Goal: Task Accomplishment & Management: Manage account settings

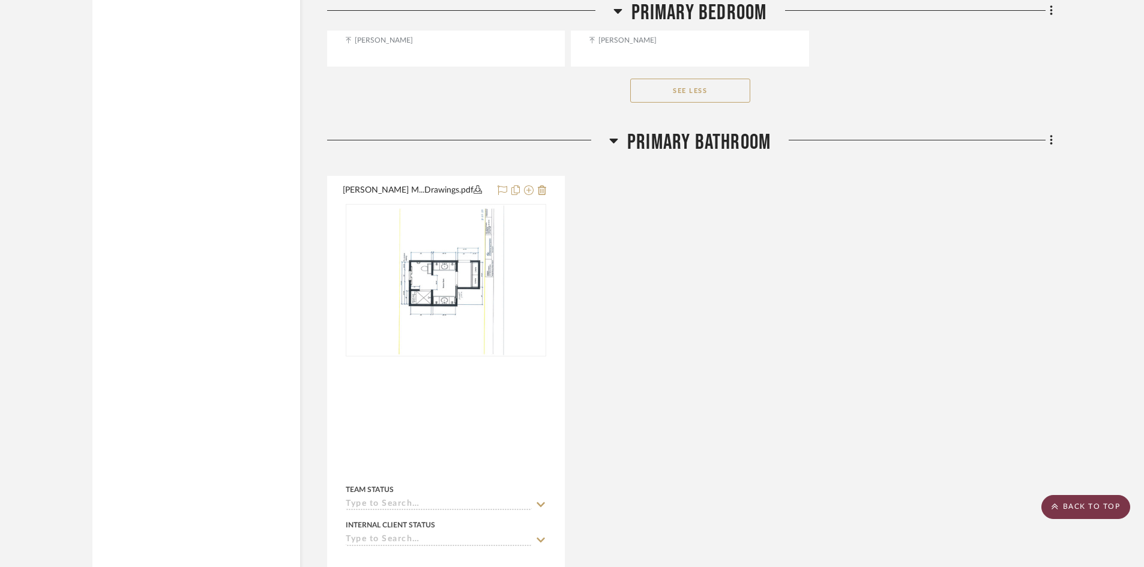
click at [1078, 507] on scroll-to-top-button "BACK TO TOP" at bounding box center [1085, 507] width 89 height 24
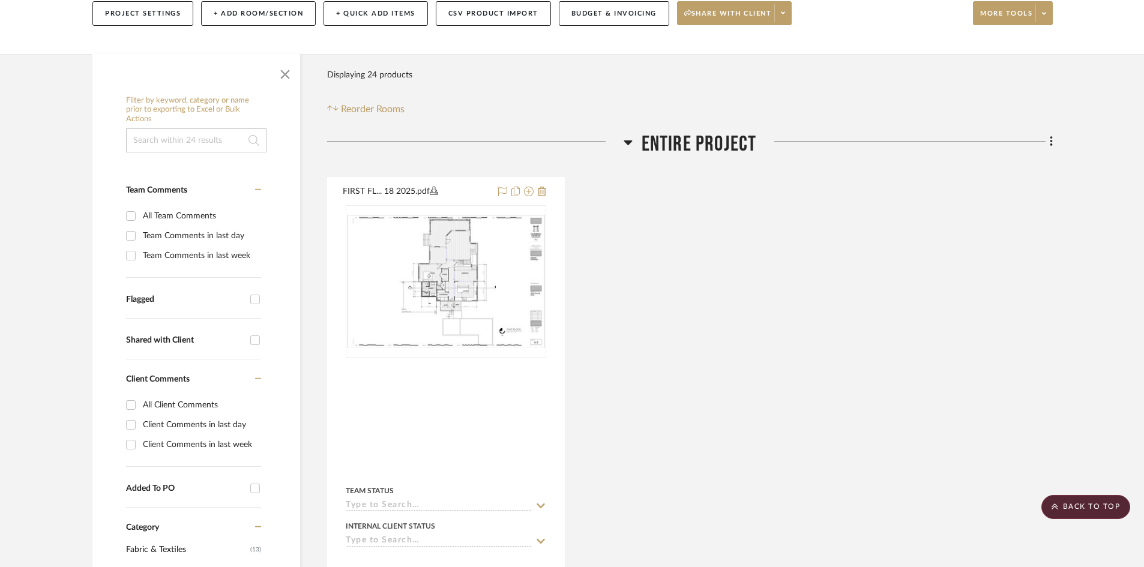
scroll to position [120, 0]
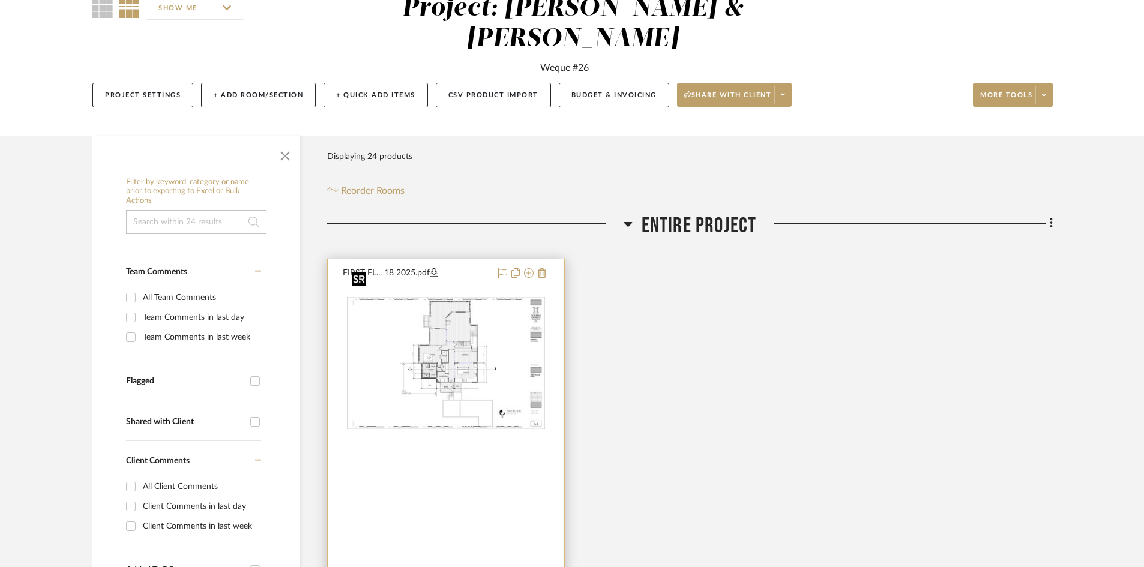
click at [0, 0] on img at bounding box center [0, 0] width 0 height 0
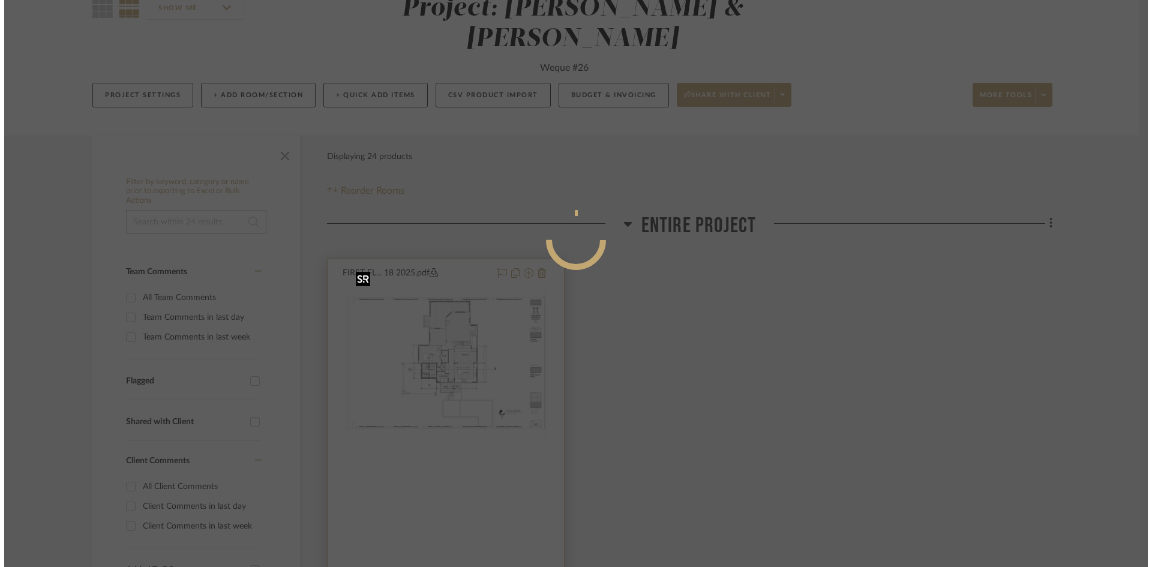
scroll to position [0, 0]
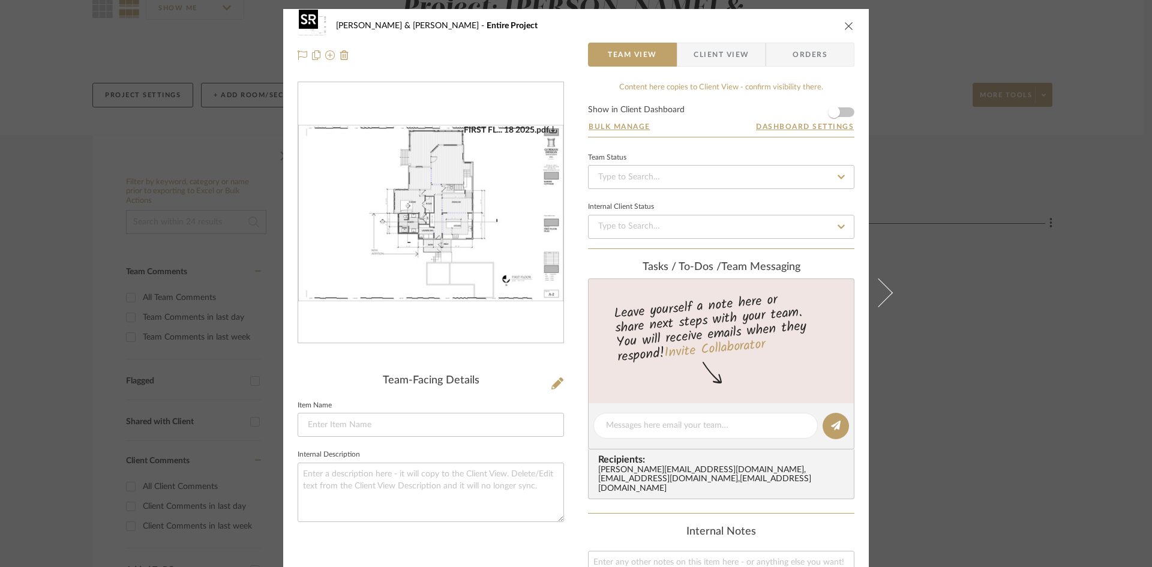
click at [475, 287] on img "0" at bounding box center [430, 213] width 265 height 177
click at [845, 22] on icon "close" at bounding box center [849, 26] width 10 height 10
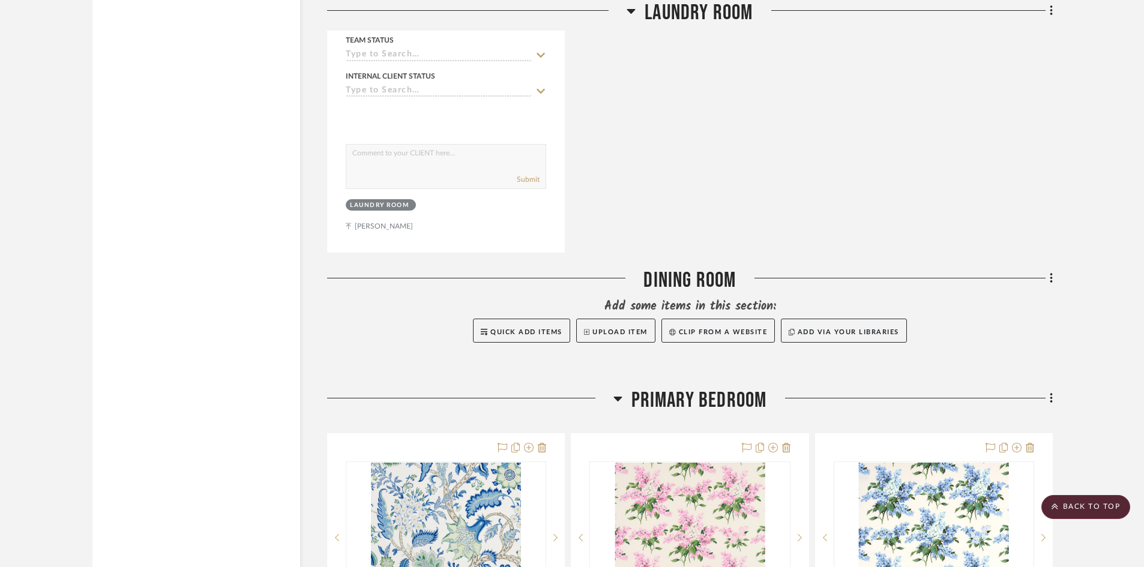
scroll to position [1861, 0]
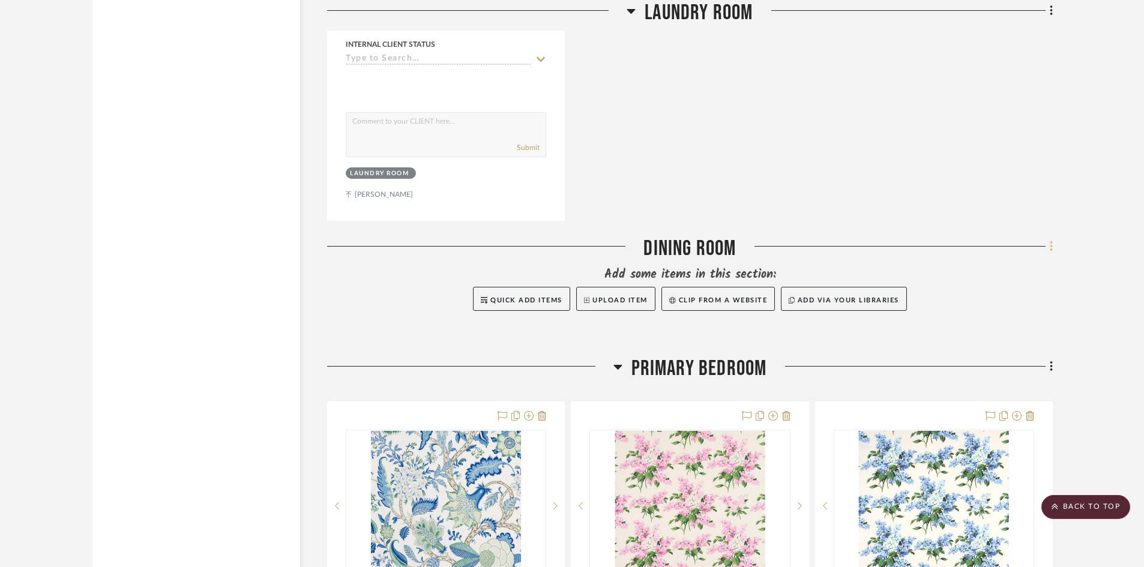
click at [1050, 240] on icon at bounding box center [1052, 246] width 4 height 13
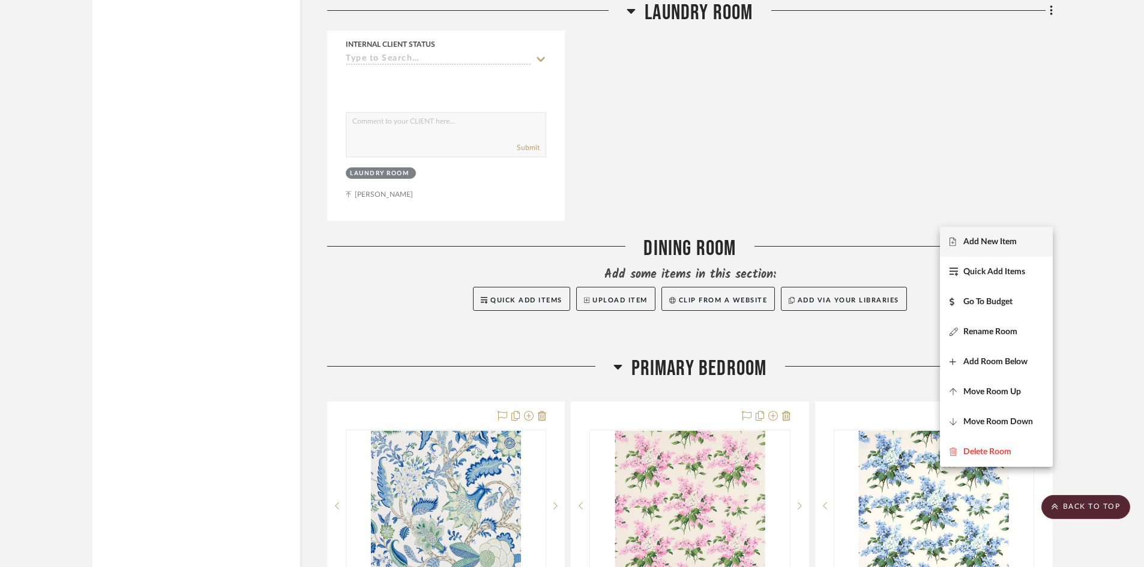
click at [988, 238] on span "Add New Item" at bounding box center [989, 242] width 53 height 10
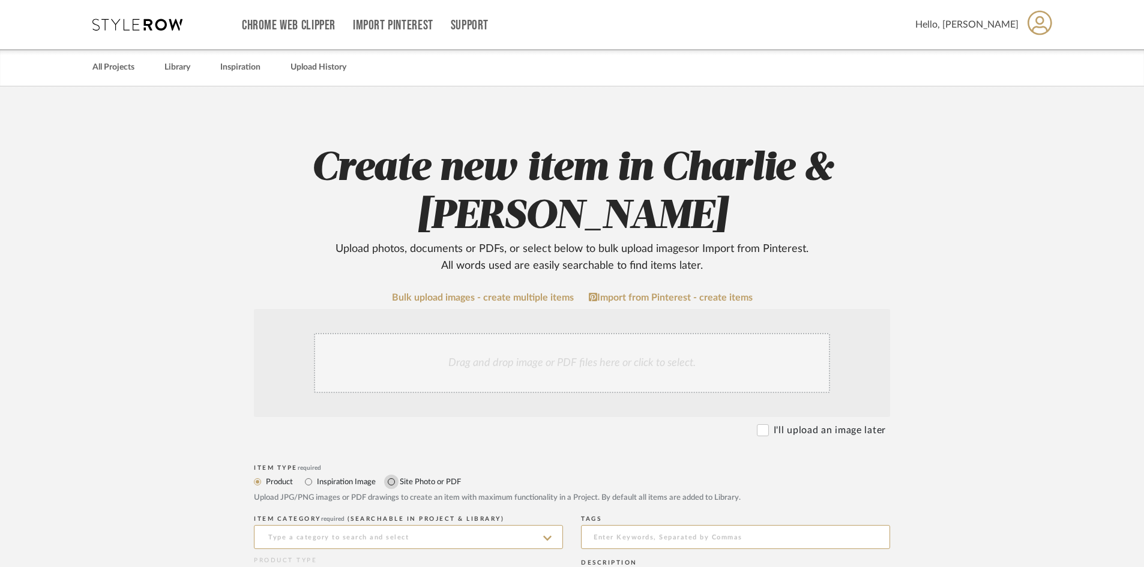
click at [391, 481] on input "Site Photo or PDF" at bounding box center [391, 482] width 14 height 14
radio input "true"
click at [406, 368] on div "Drag and drop image or PDF files here or click to select." at bounding box center [572, 363] width 516 height 60
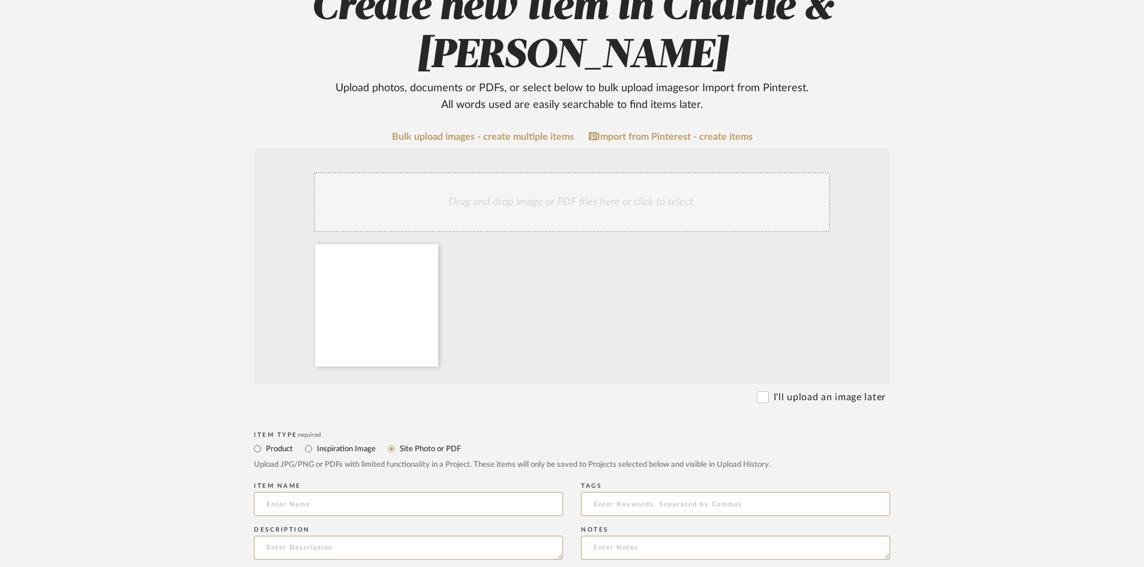
scroll to position [240, 0]
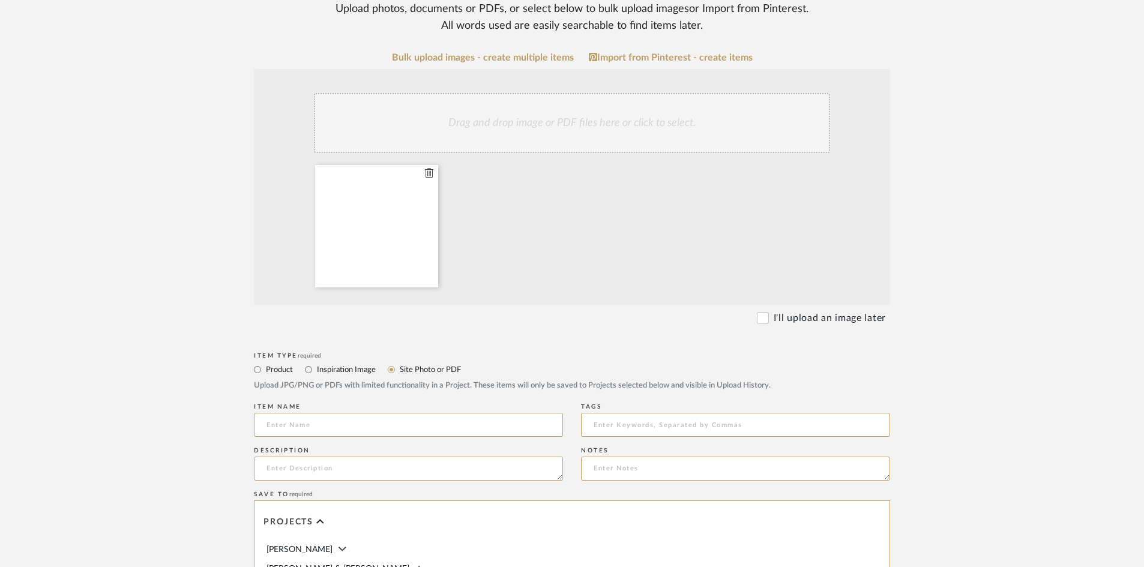
click at [429, 174] on icon at bounding box center [429, 173] width 8 height 10
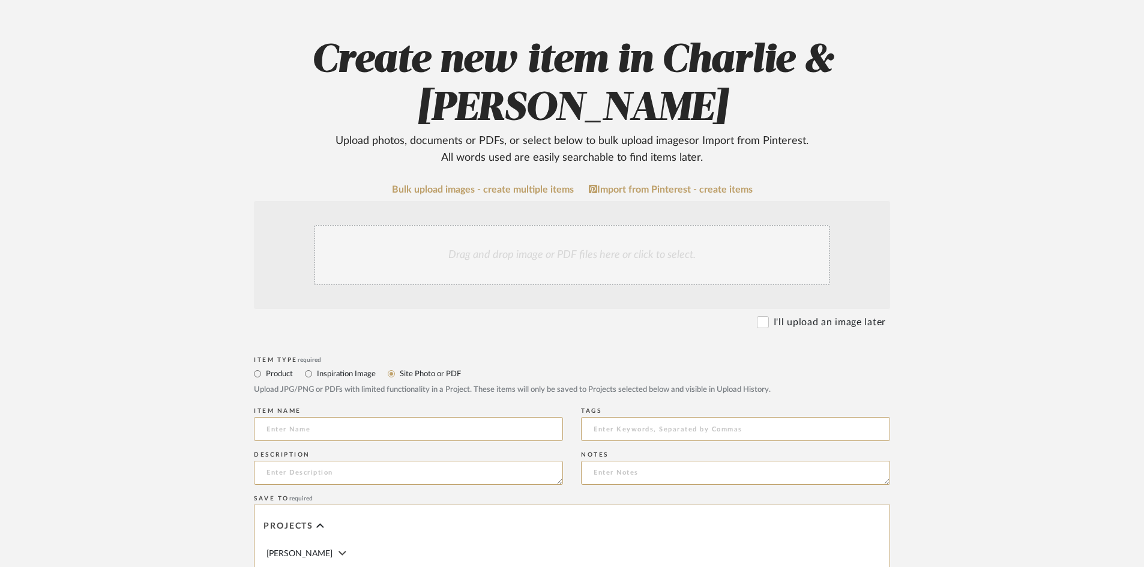
scroll to position [0, 0]
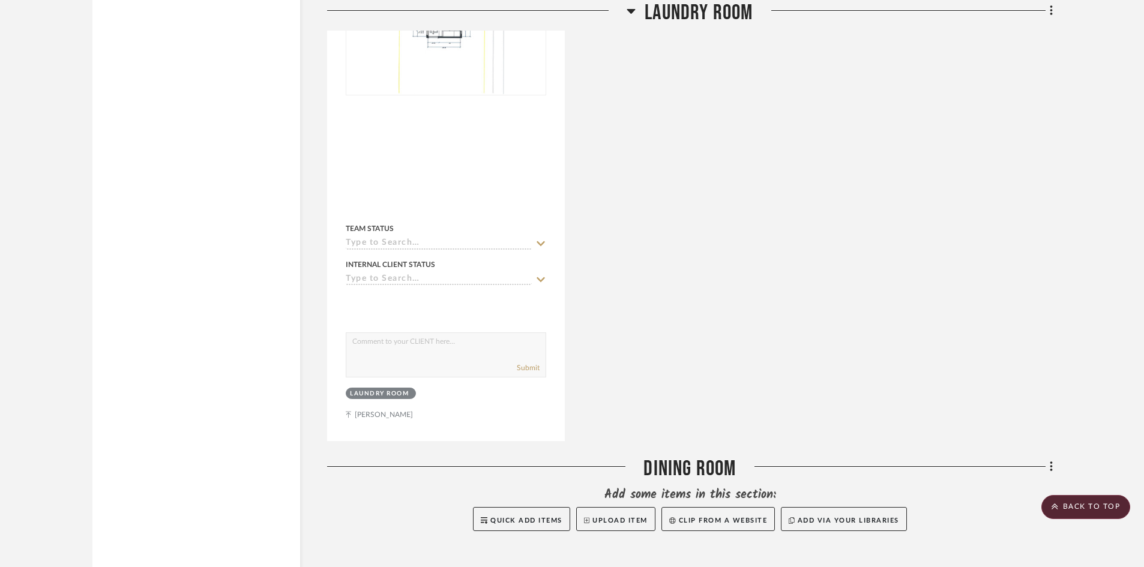
scroll to position [1801, 0]
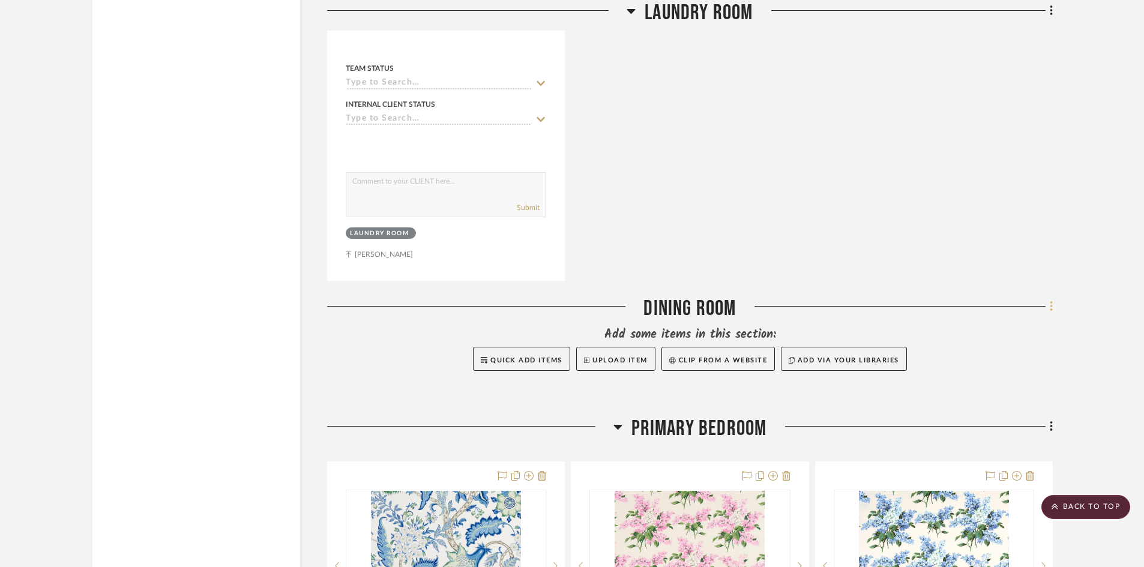
click at [1050, 300] on icon at bounding box center [1052, 306] width 4 height 13
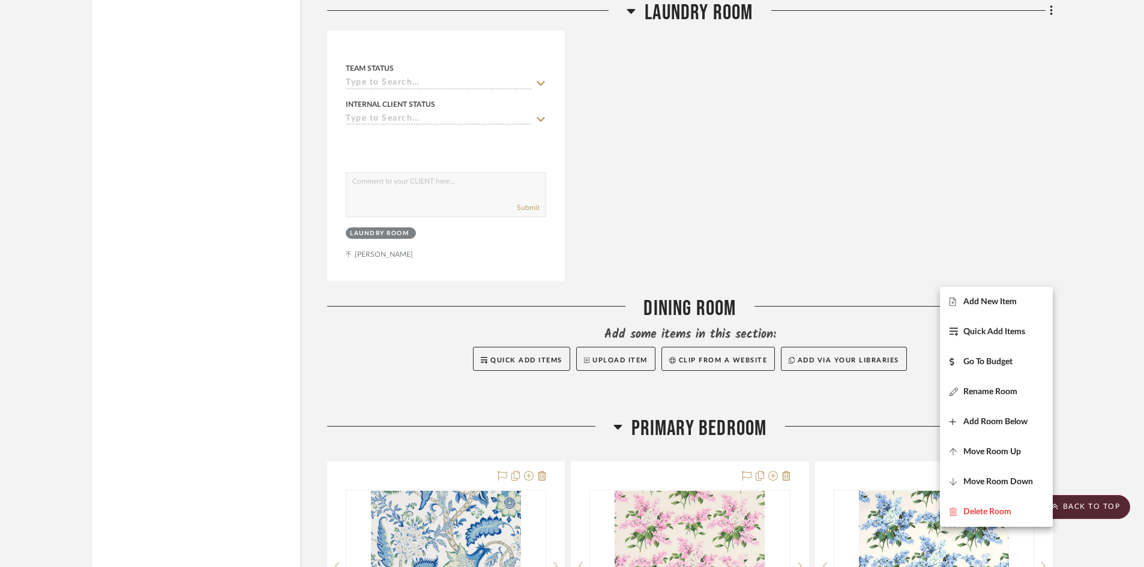
click at [970, 301] on span "Add New Item" at bounding box center [989, 302] width 53 height 10
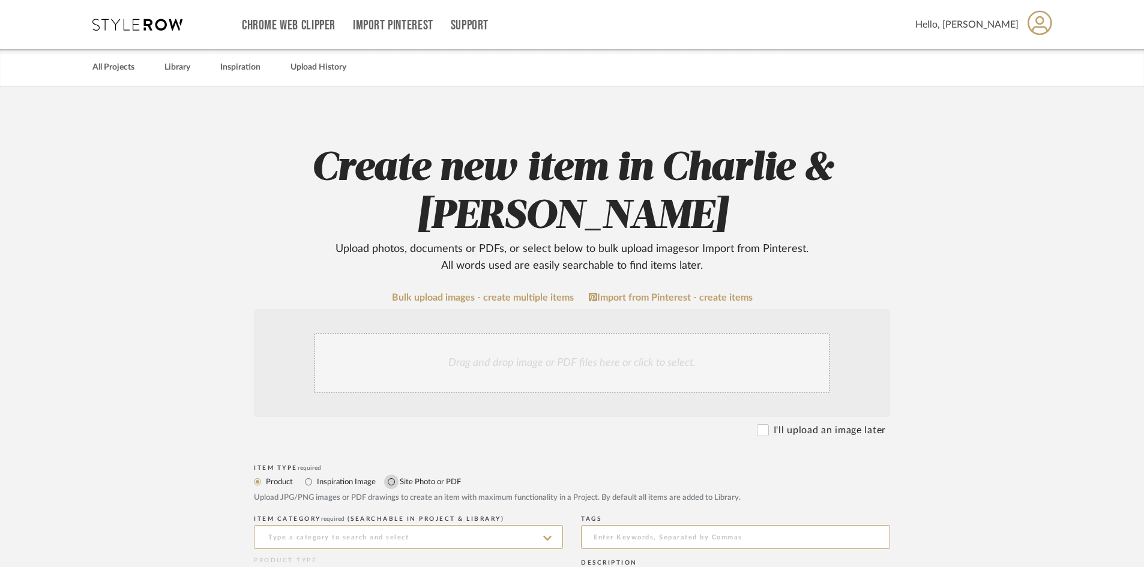
drag, startPoint x: 391, startPoint y: 480, endPoint x: 393, endPoint y: 431, distance: 49.3
click at [391, 478] on input "Site Photo or PDF" at bounding box center [391, 482] width 14 height 14
radio input "true"
click at [392, 381] on div "Drag and drop image or PDF files here or click to select." at bounding box center [572, 363] width 516 height 60
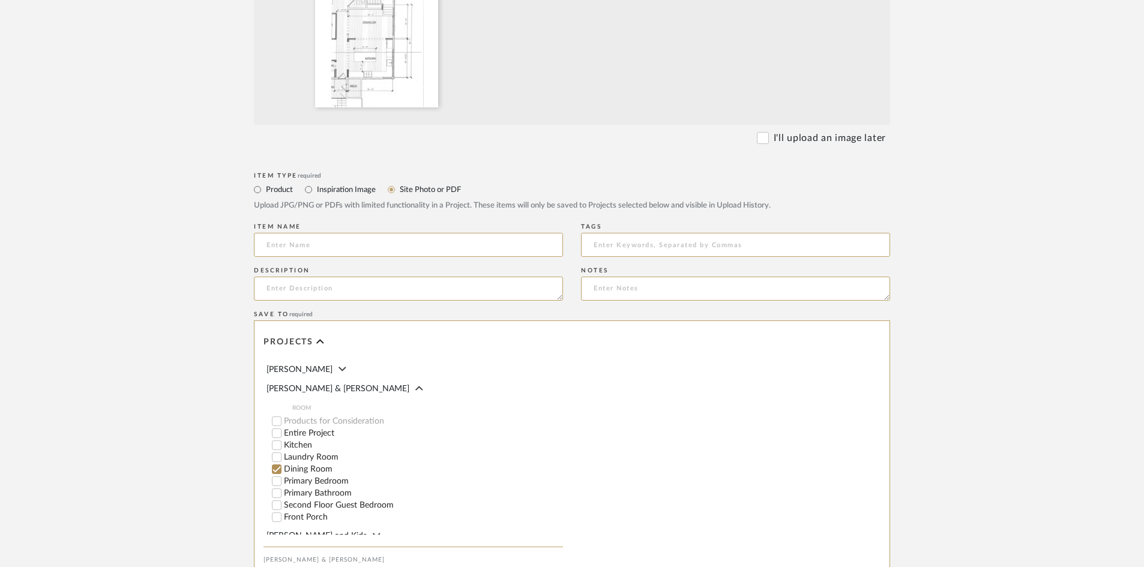
scroll to position [592, 0]
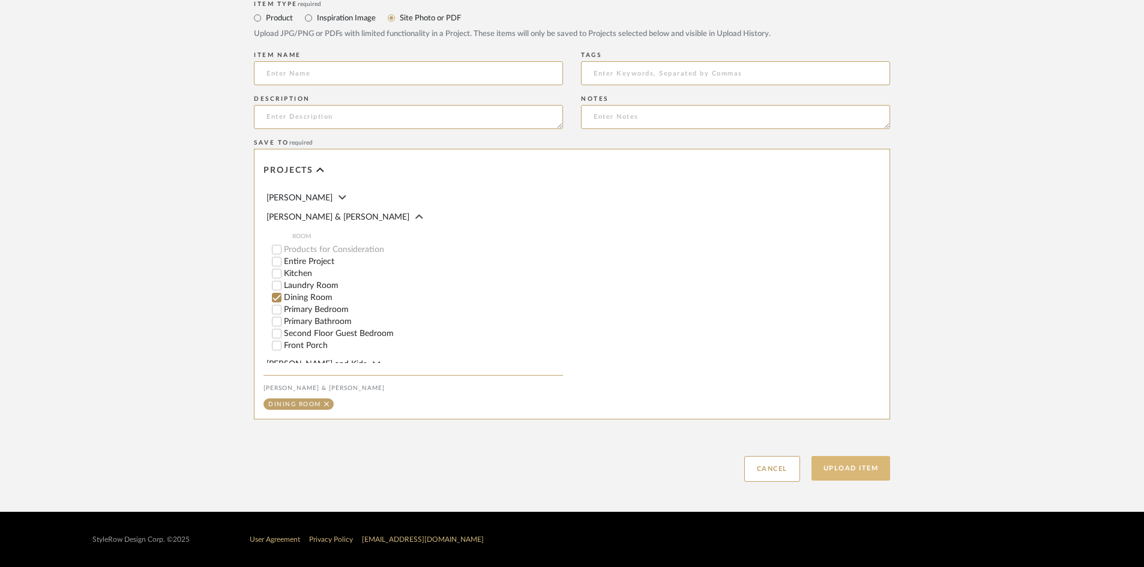
click at [843, 471] on button "Upload Item" at bounding box center [850, 468] width 79 height 25
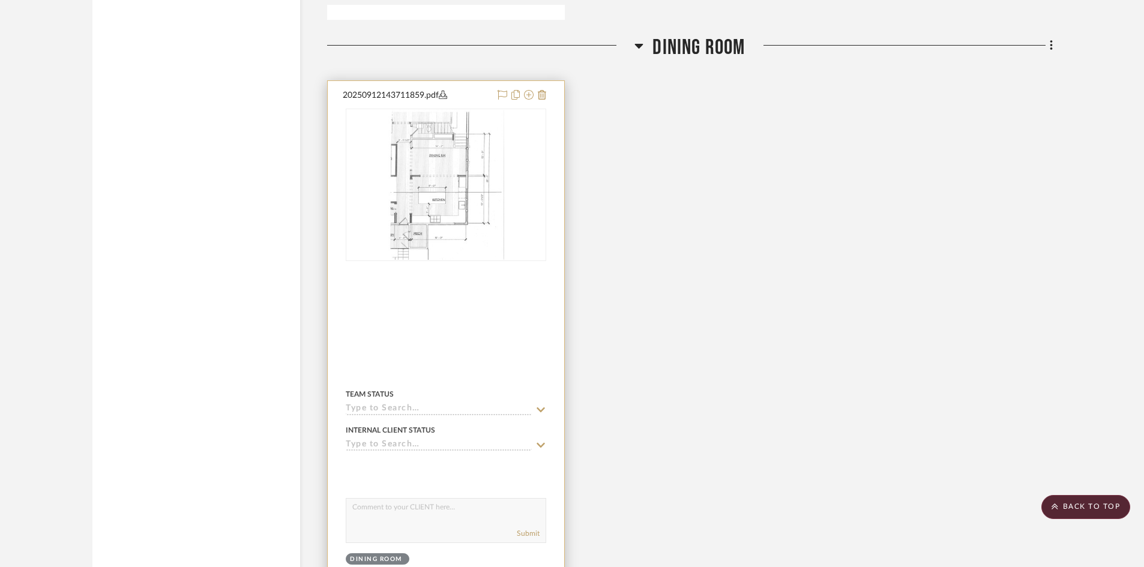
scroll to position [2065, 0]
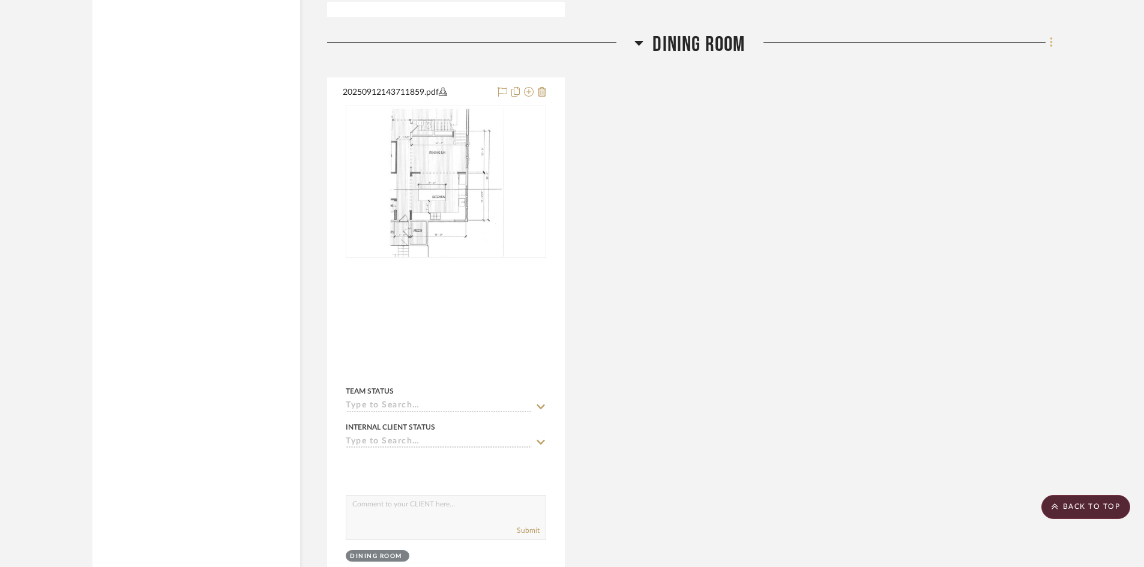
click at [1052, 36] on icon at bounding box center [1052, 42] width 4 height 13
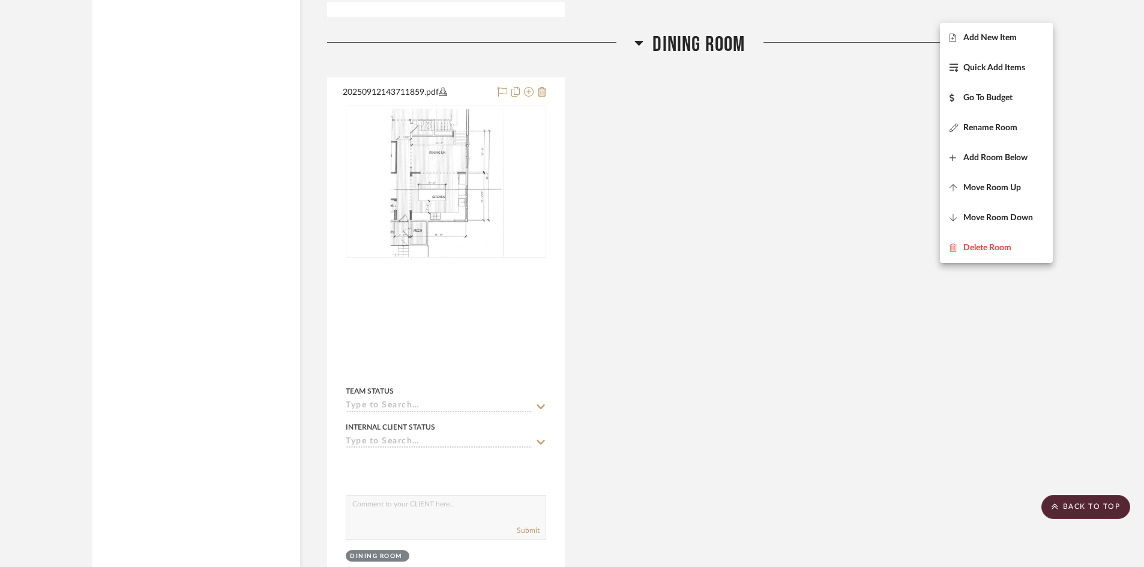
drag, startPoint x: 993, startPoint y: 36, endPoint x: 978, endPoint y: 43, distance: 15.8
click at [993, 36] on span "Add New Item" at bounding box center [989, 38] width 53 height 10
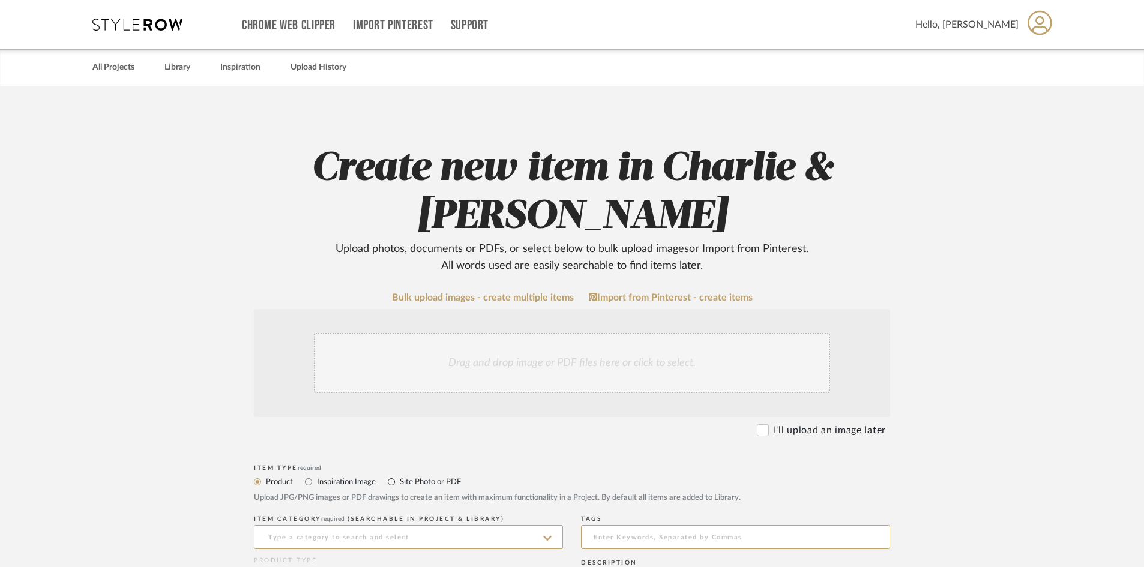
drag, startPoint x: 390, startPoint y: 480, endPoint x: 387, endPoint y: 464, distance: 16.4
click at [390, 480] on input "Site Photo or PDF" at bounding box center [391, 482] width 14 height 14
radio input "true"
click at [382, 372] on div "Drag and drop image or PDF files here or click to select." at bounding box center [572, 363] width 516 height 60
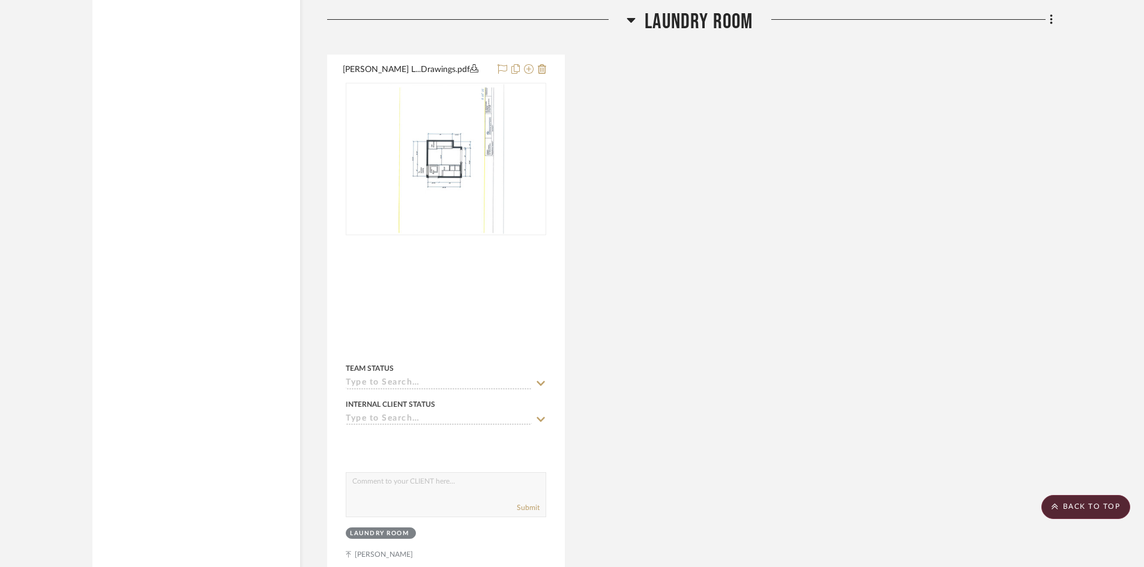
scroll to position [1861, 0]
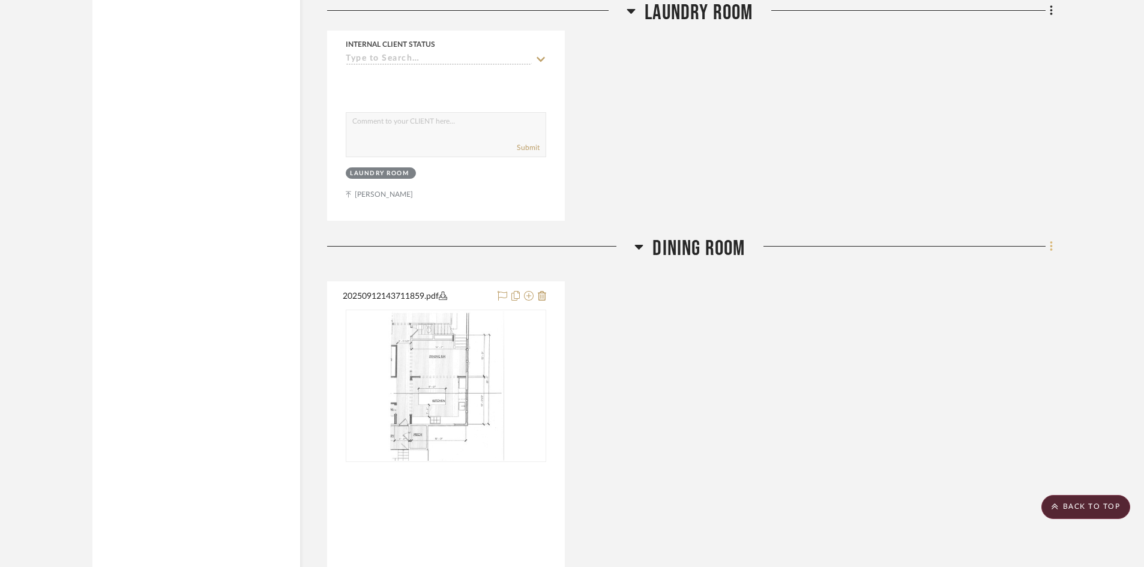
click at [1048, 238] on fa-icon at bounding box center [1049, 248] width 8 height 20
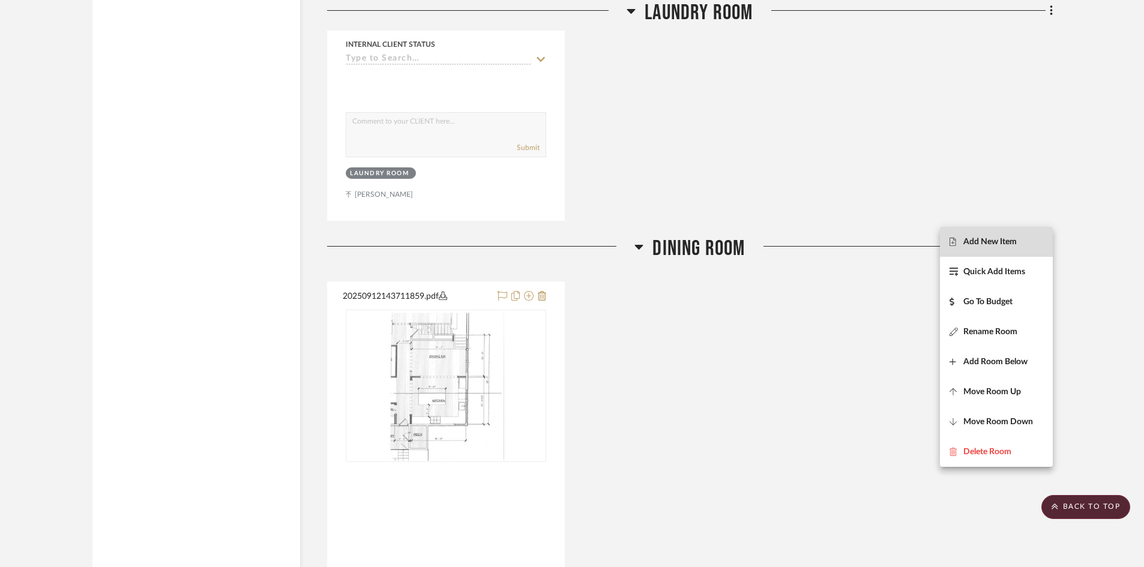
click at [982, 242] on span "Add New Item" at bounding box center [989, 242] width 53 height 10
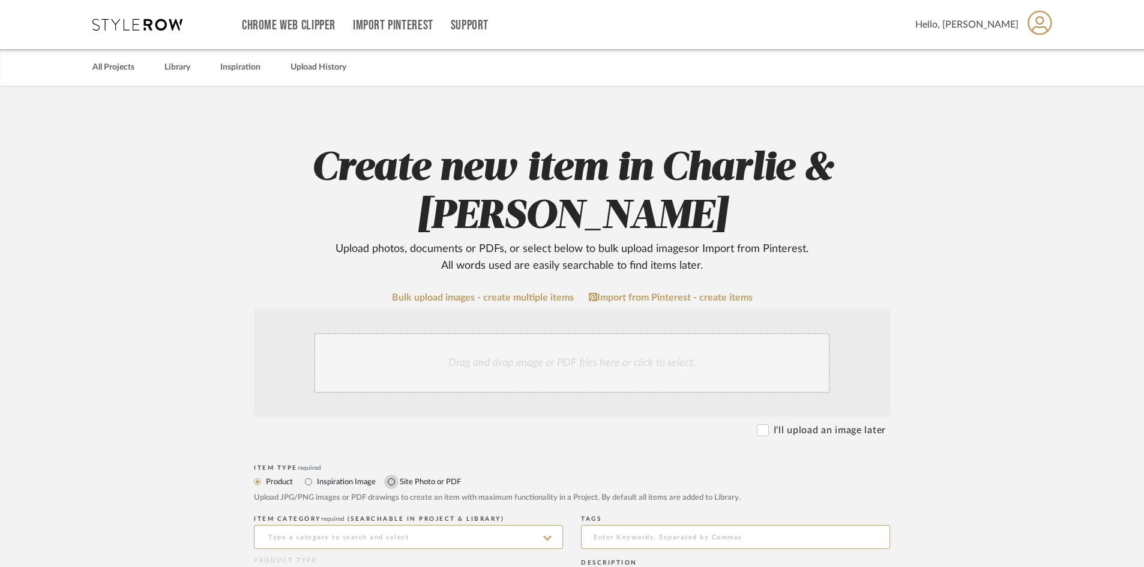
drag, startPoint x: 393, startPoint y: 481, endPoint x: 382, endPoint y: 403, distance: 78.9
click at [393, 481] on input "Site Photo or PDF" at bounding box center [391, 482] width 14 height 14
radio input "true"
click at [387, 363] on div "Drag and drop image or PDF files here or click to select." at bounding box center [572, 363] width 516 height 60
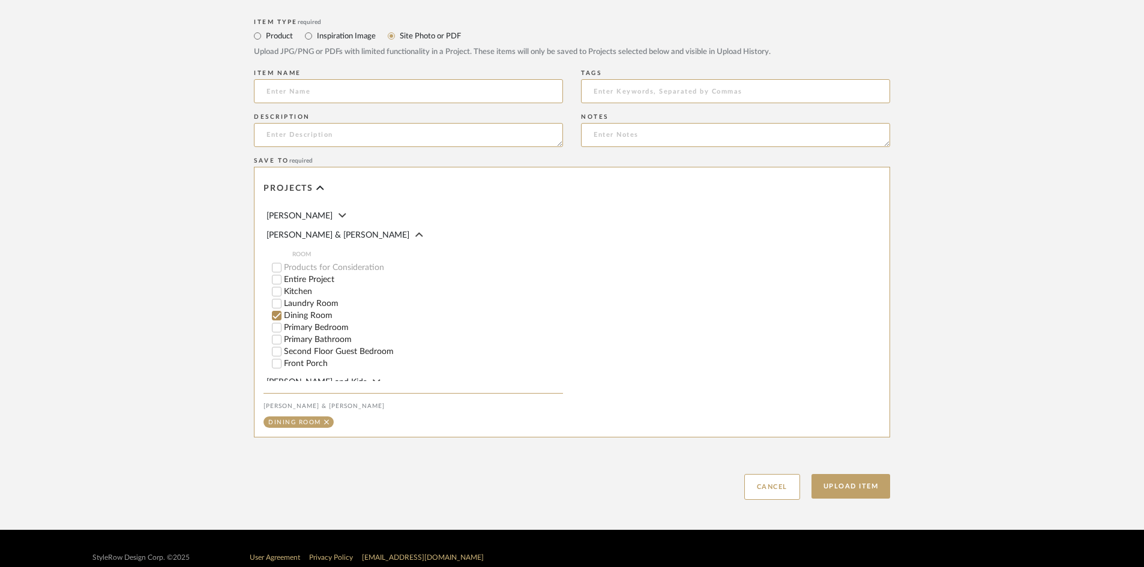
scroll to position [592, 0]
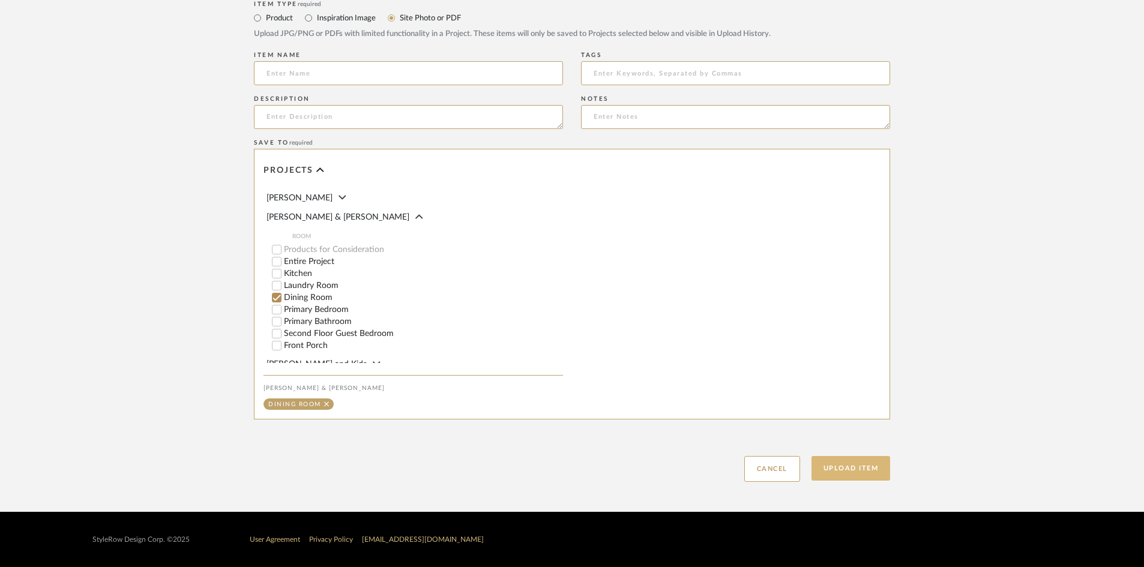
click at [853, 469] on button "Upload Item" at bounding box center [850, 468] width 79 height 25
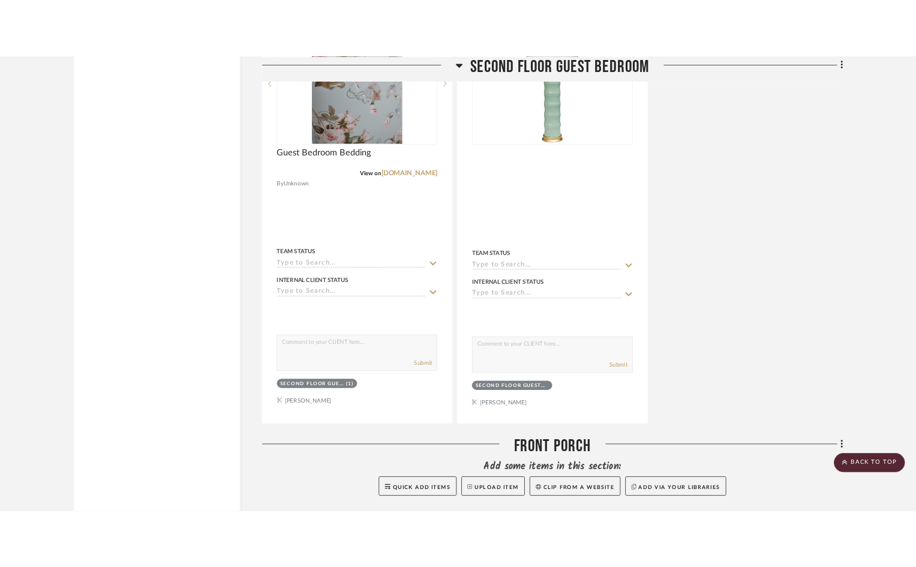
scroll to position [5146, 0]
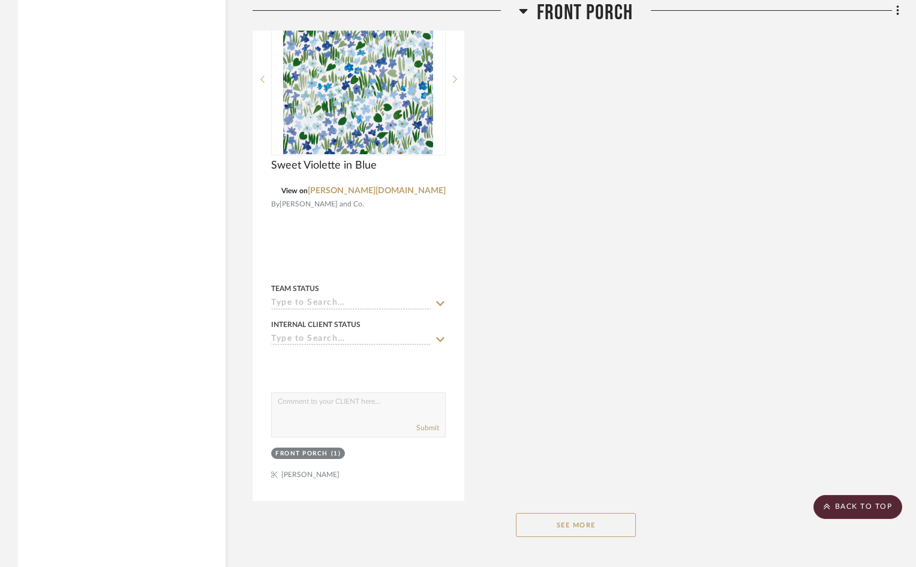
scroll to position [6726, 0]
click at [591, 513] on button "See More" at bounding box center [576, 525] width 120 height 24
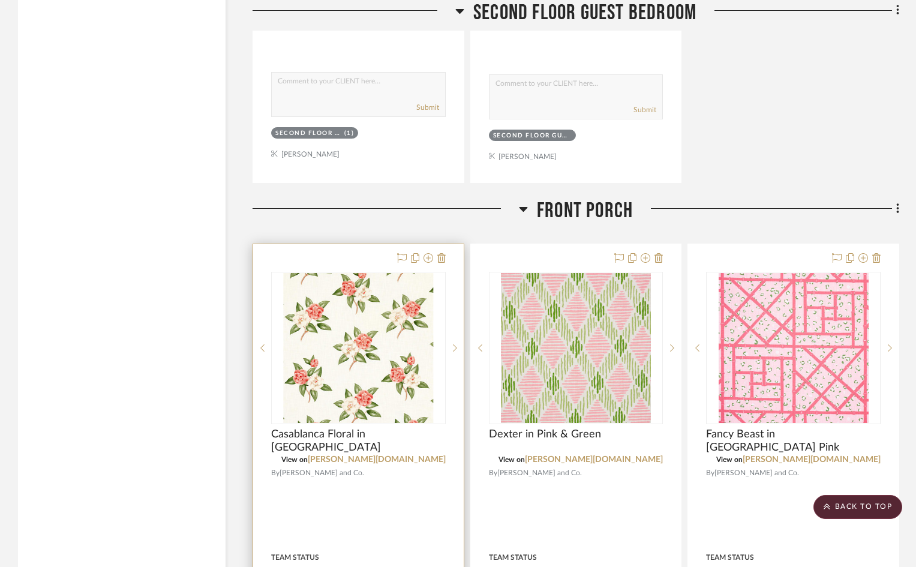
scroll to position [5366, 0]
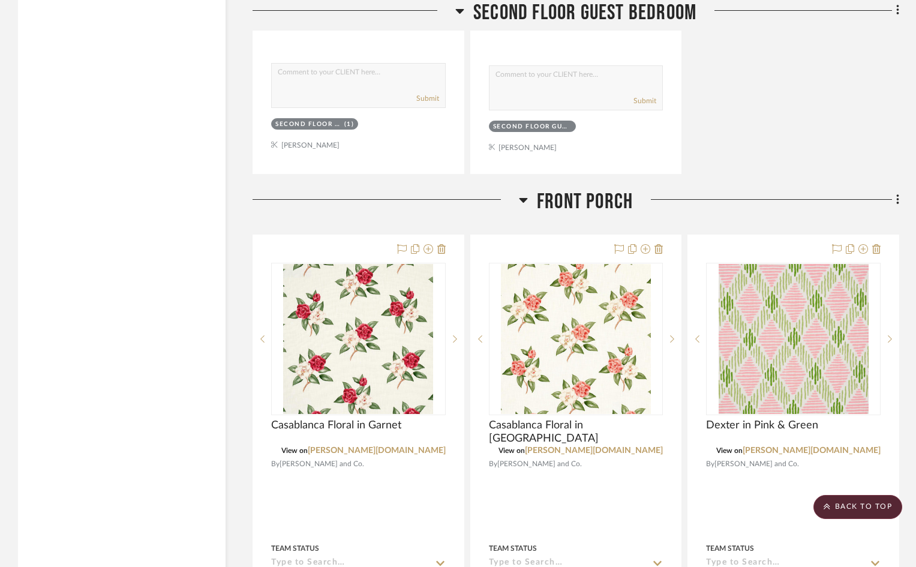
scroll to position [5402, 0]
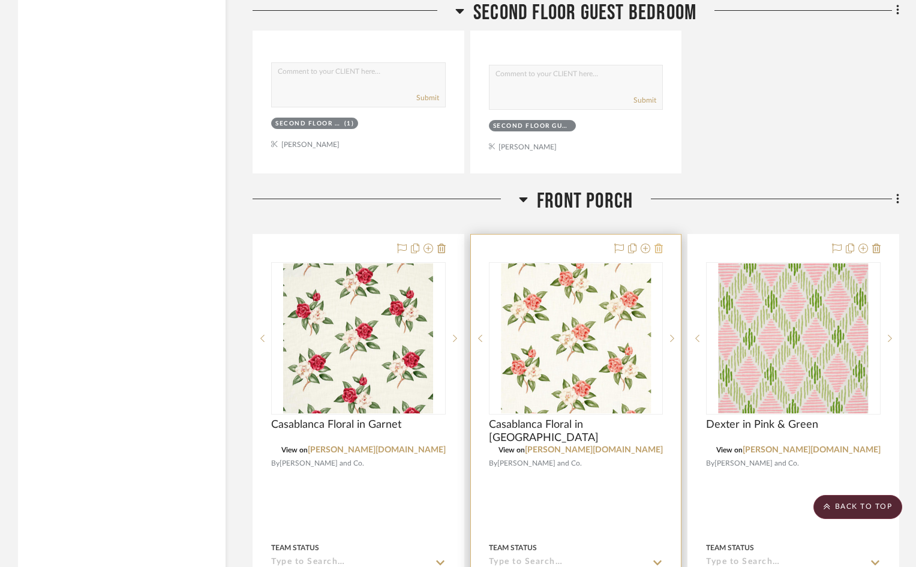
click at [661, 244] on icon at bounding box center [659, 249] width 8 height 10
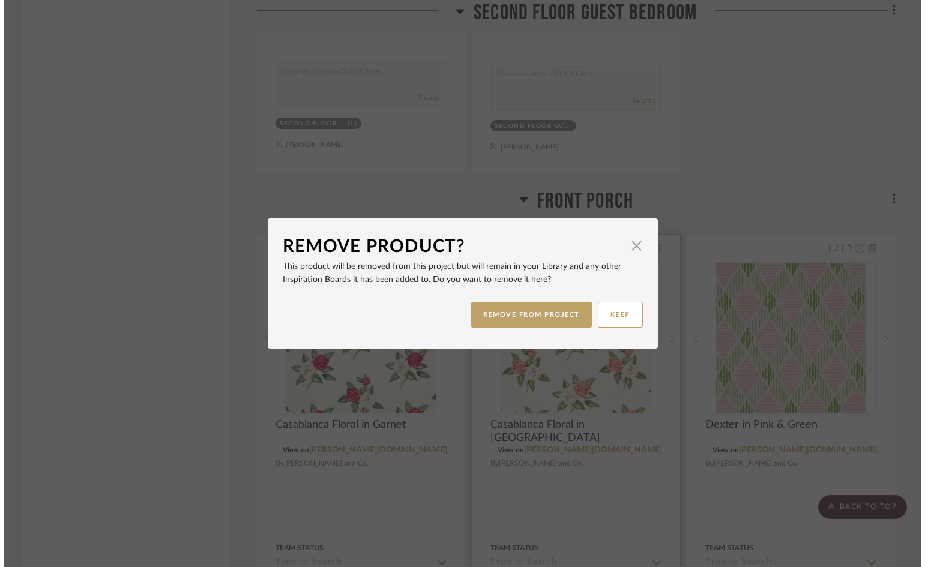
scroll to position [0, 0]
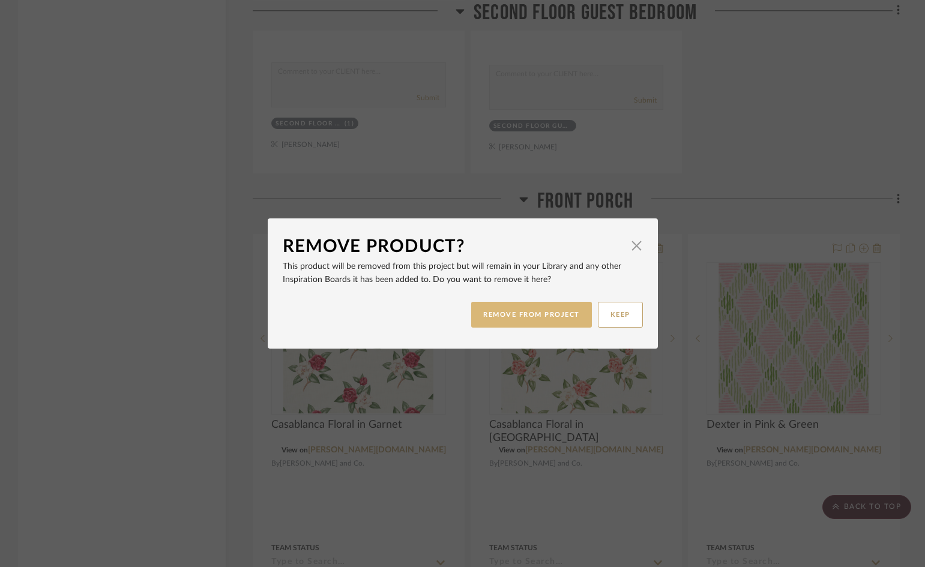
click at [528, 317] on button "REMOVE FROM PROJECT" at bounding box center [531, 315] width 121 height 26
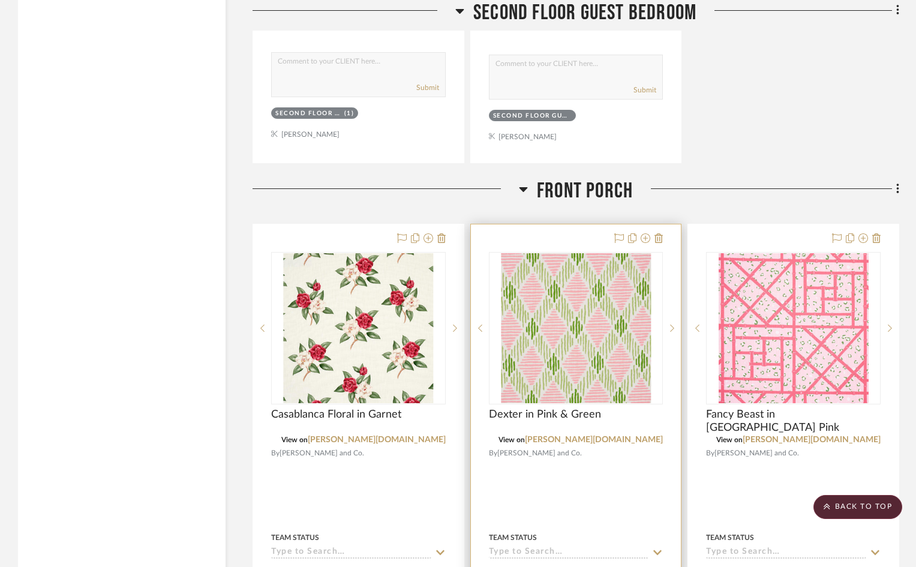
scroll to position [5402, 0]
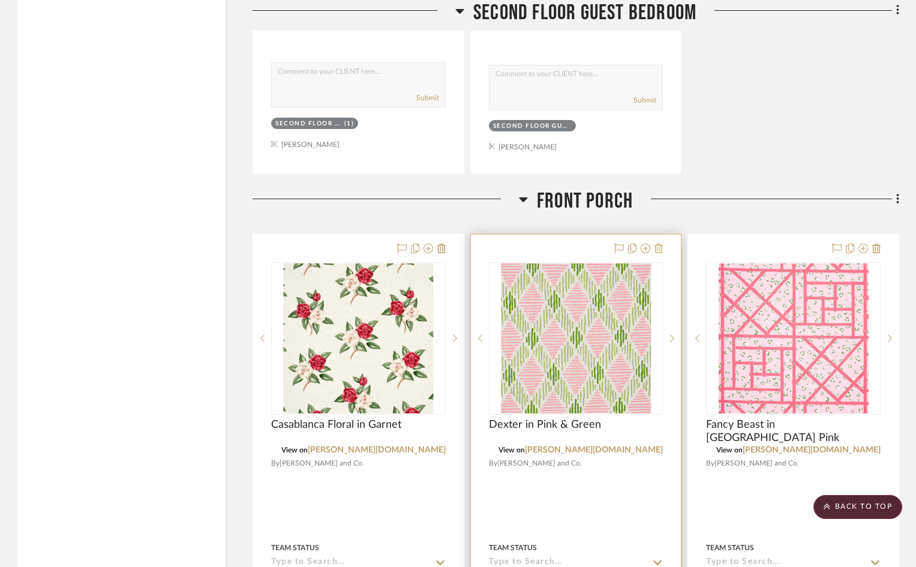
click at [660, 244] on icon at bounding box center [659, 249] width 8 height 10
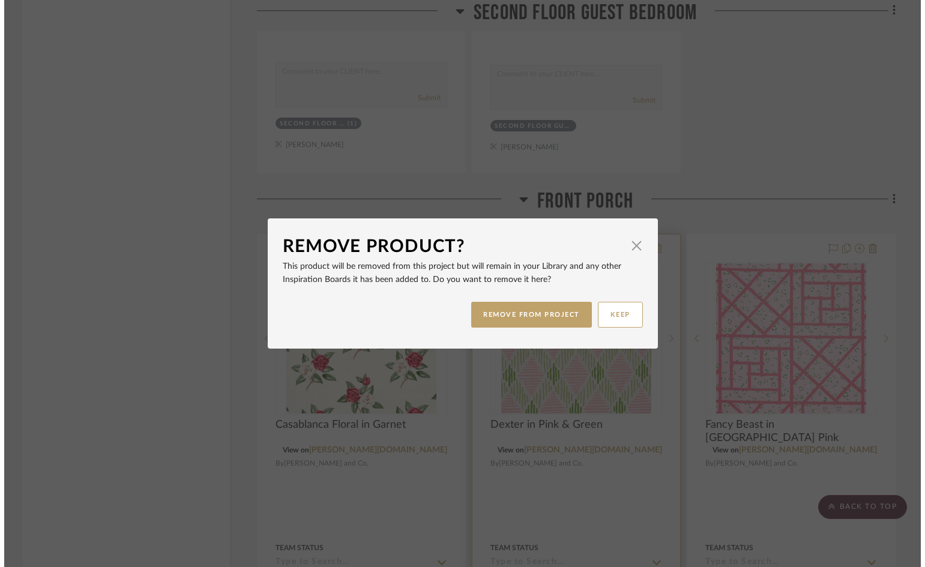
scroll to position [0, 0]
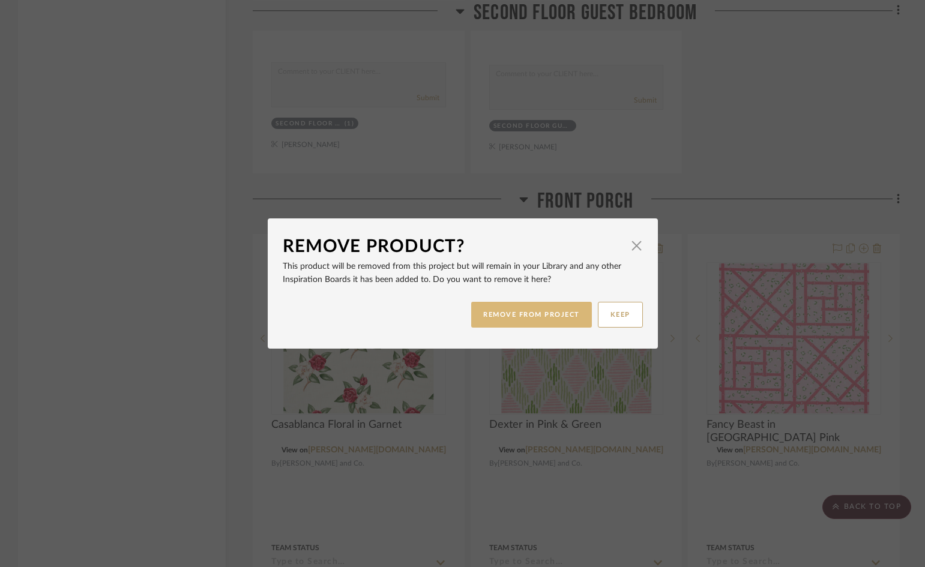
click at [558, 314] on button "REMOVE FROM PROJECT" at bounding box center [531, 315] width 121 height 26
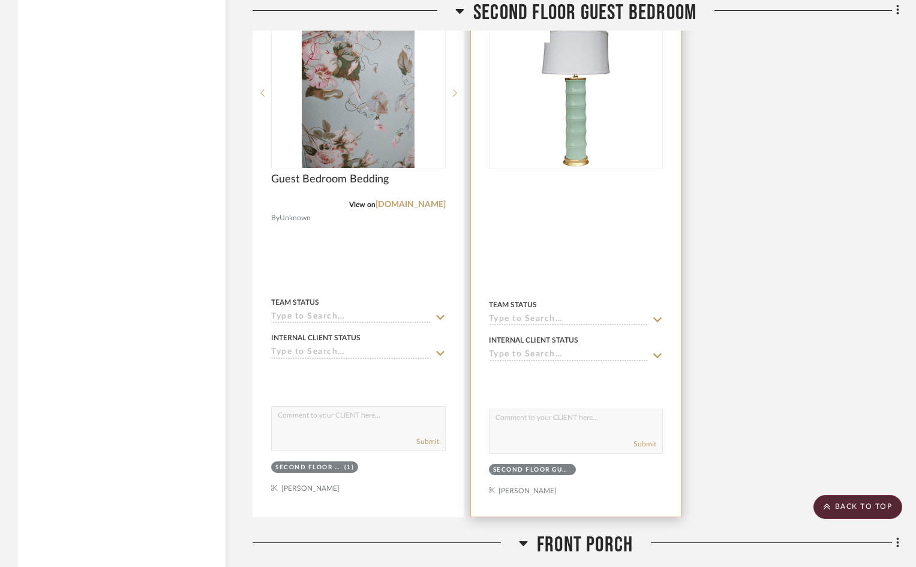
scroll to position [4945, 0]
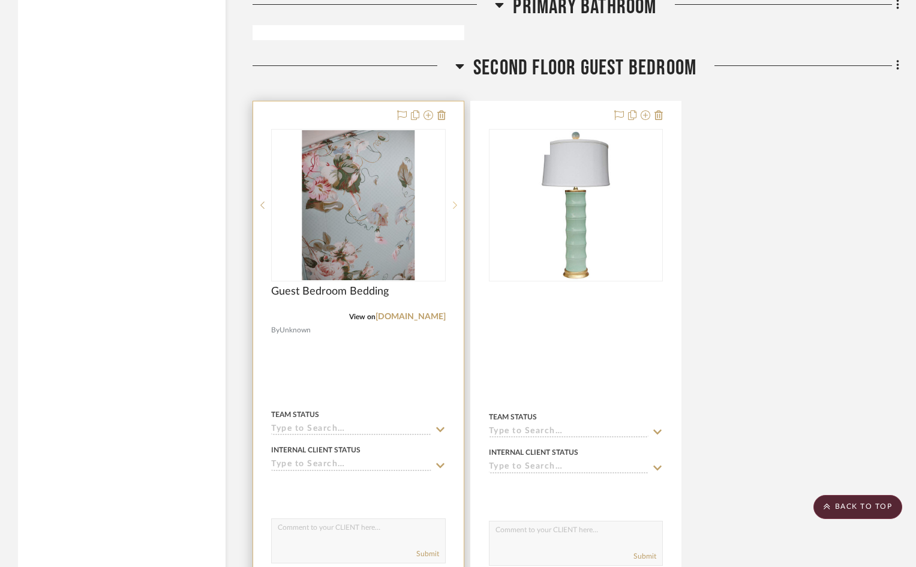
click at [454, 201] on icon at bounding box center [455, 205] width 4 height 8
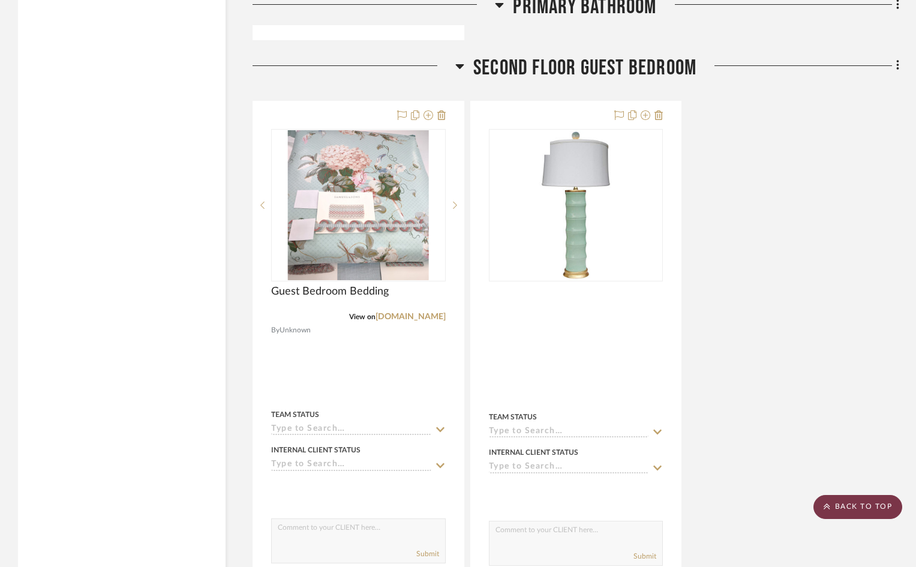
click at [864, 506] on scroll-to-top-button "BACK TO TOP" at bounding box center [858, 507] width 89 height 24
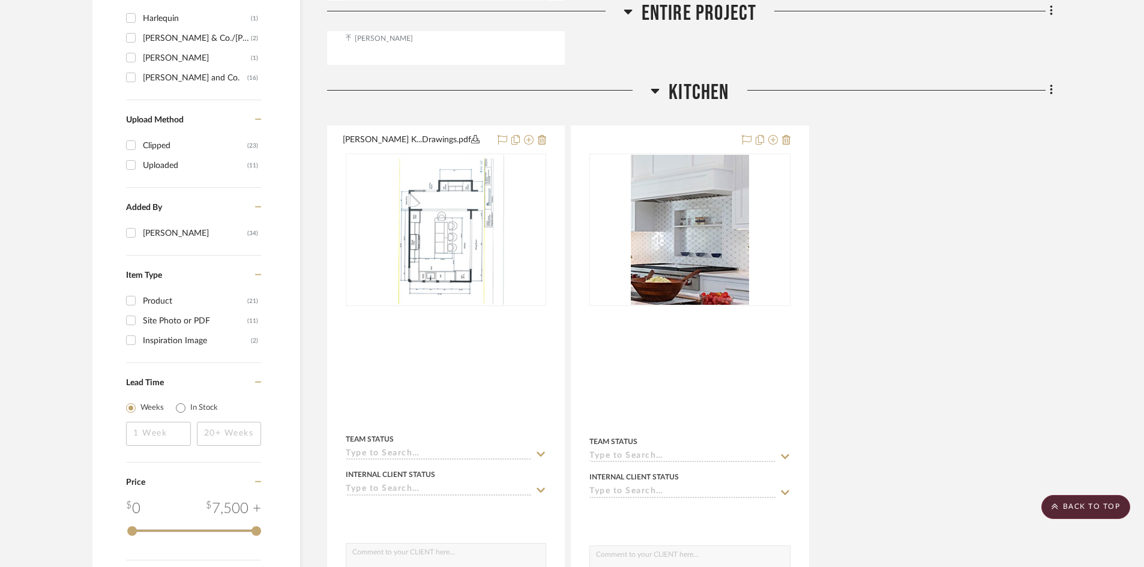
scroll to position [900, 0]
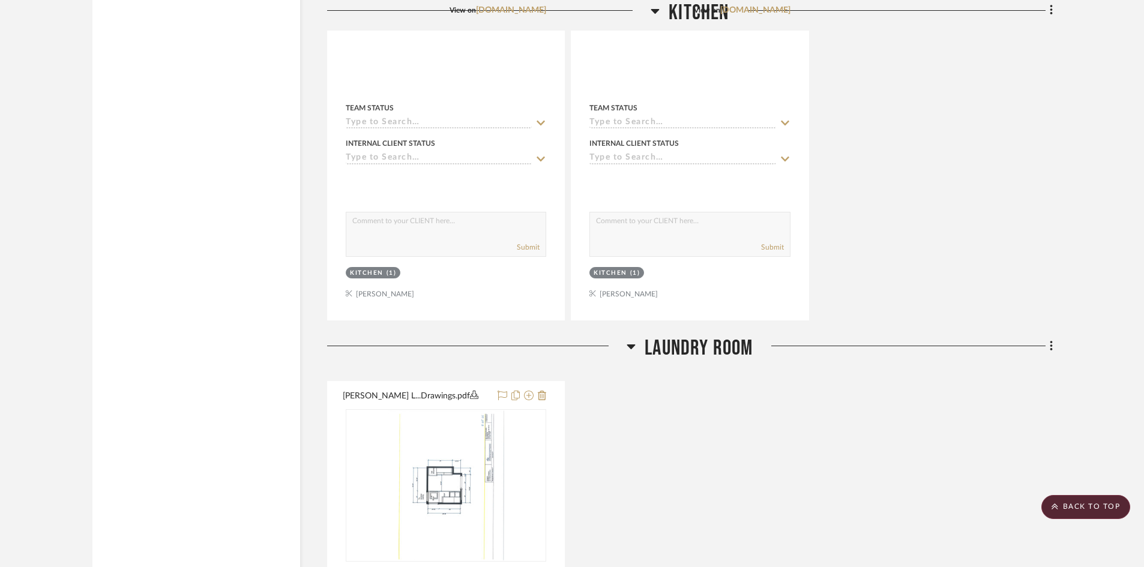
scroll to position [1921, 0]
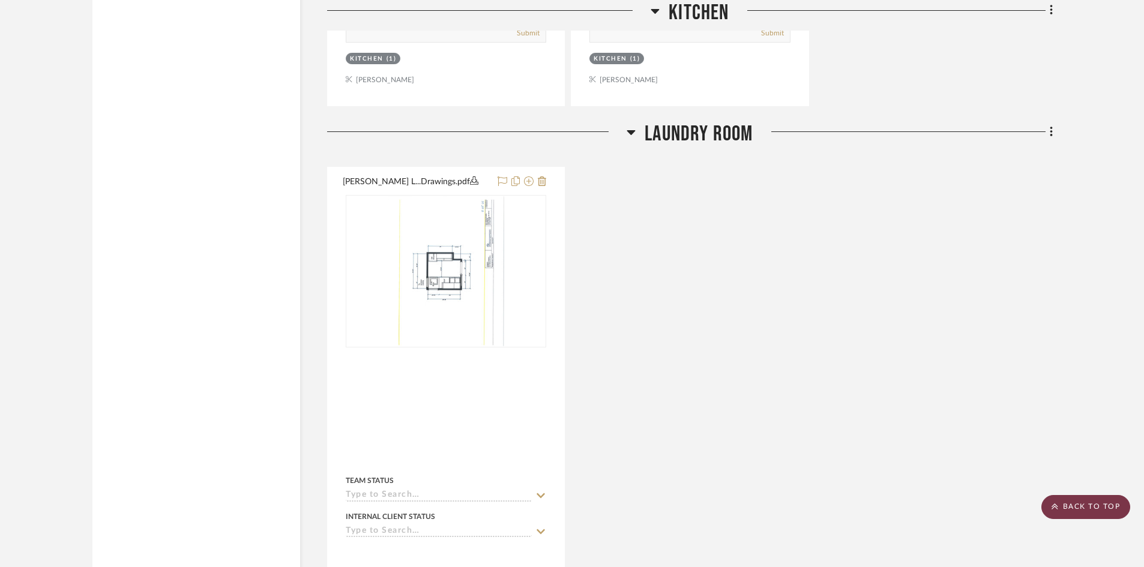
click at [1074, 508] on scroll-to-top-button "BACK TO TOP" at bounding box center [1085, 507] width 89 height 24
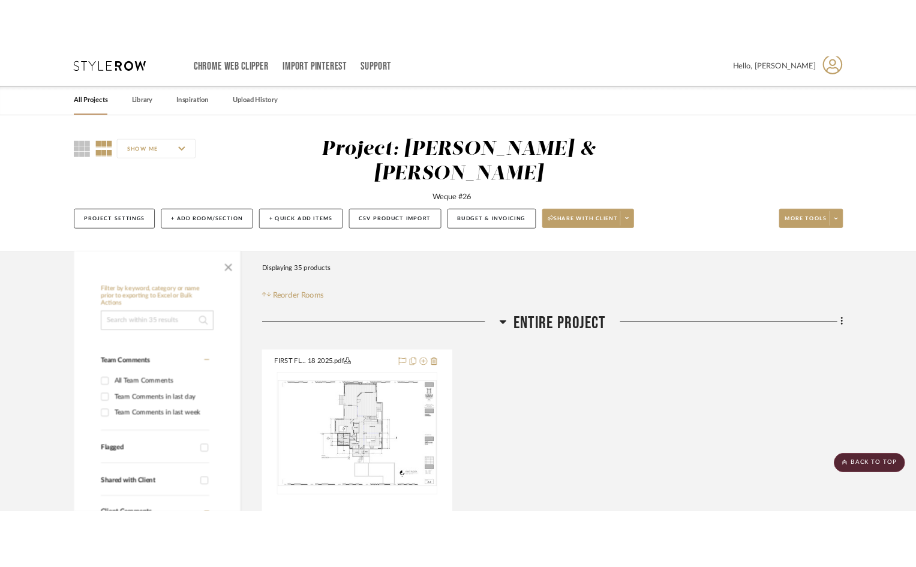
scroll to position [0, 0]
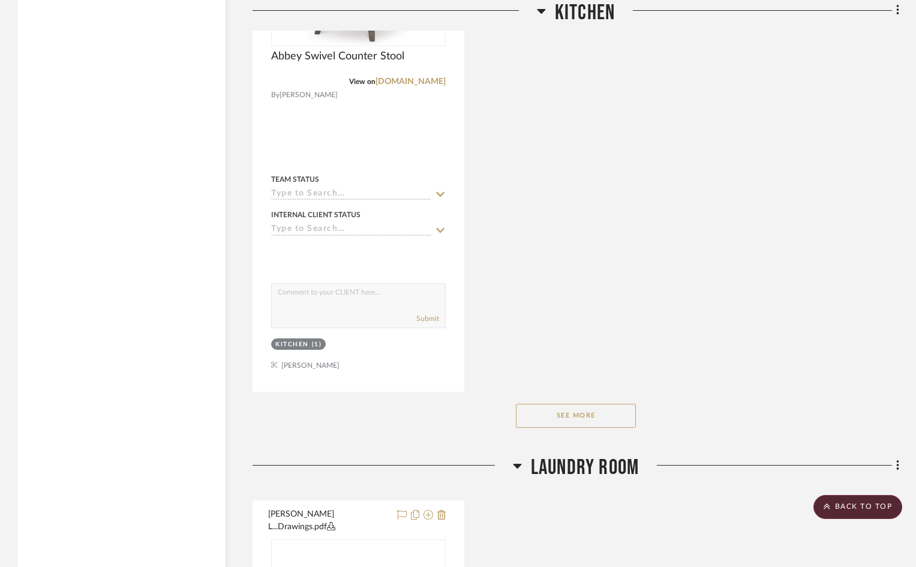
scroll to position [2233, 0]
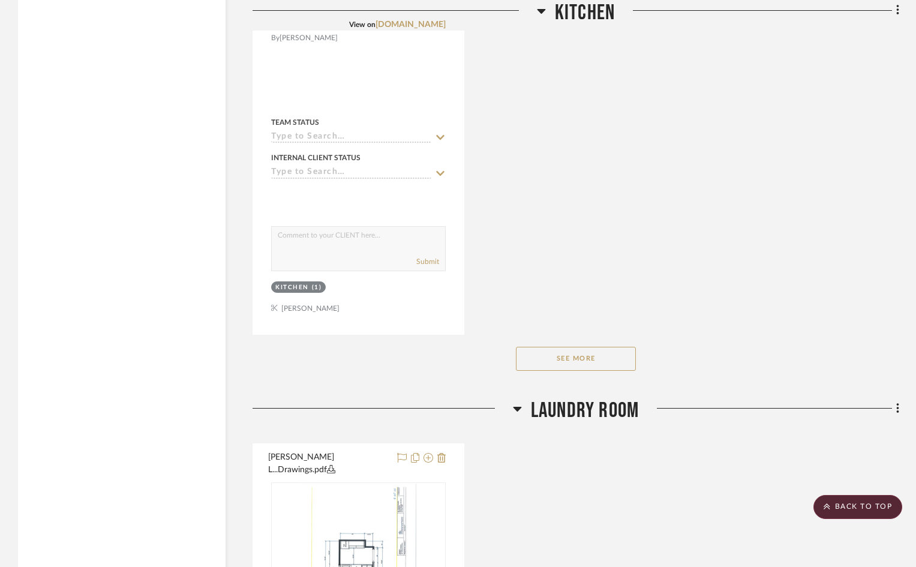
click at [600, 347] on button "See More" at bounding box center [576, 359] width 120 height 24
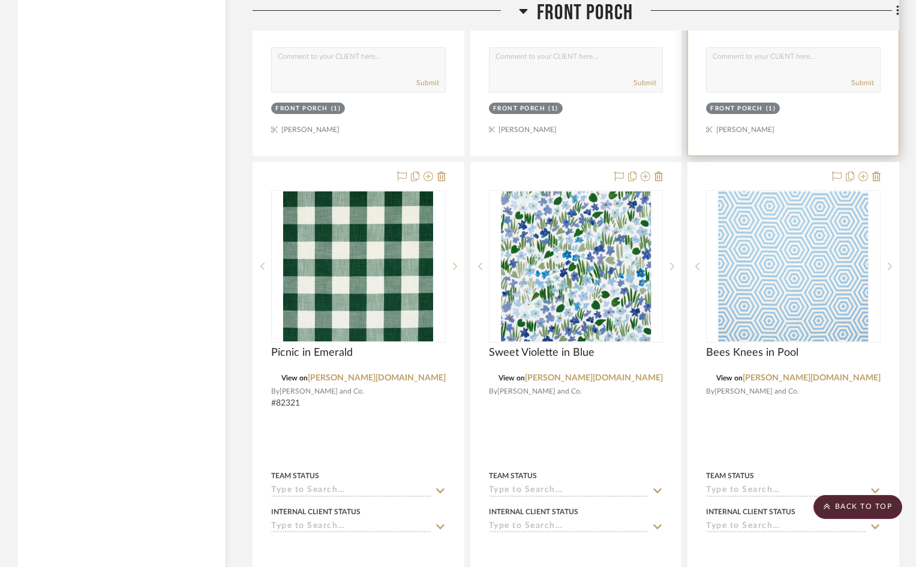
scroll to position [7258, 0]
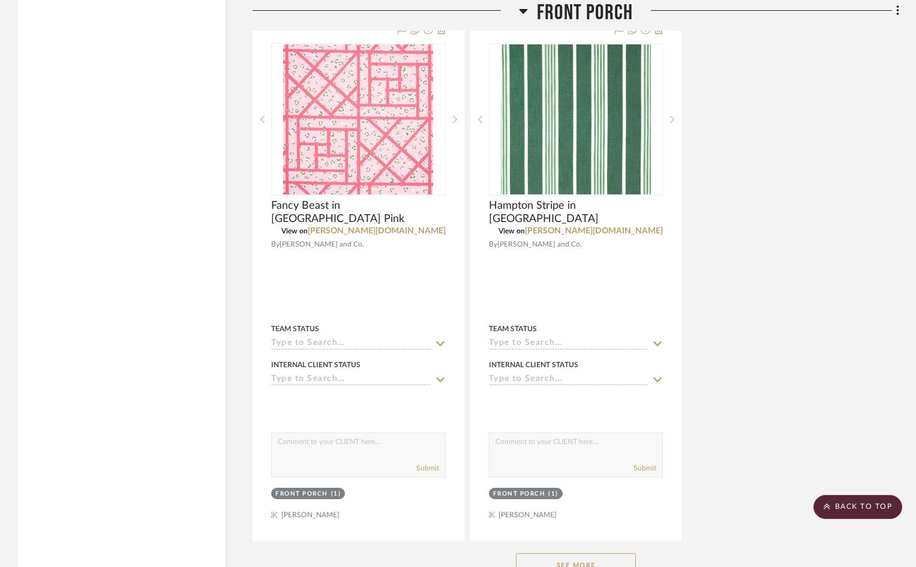
scroll to position [7839, 0]
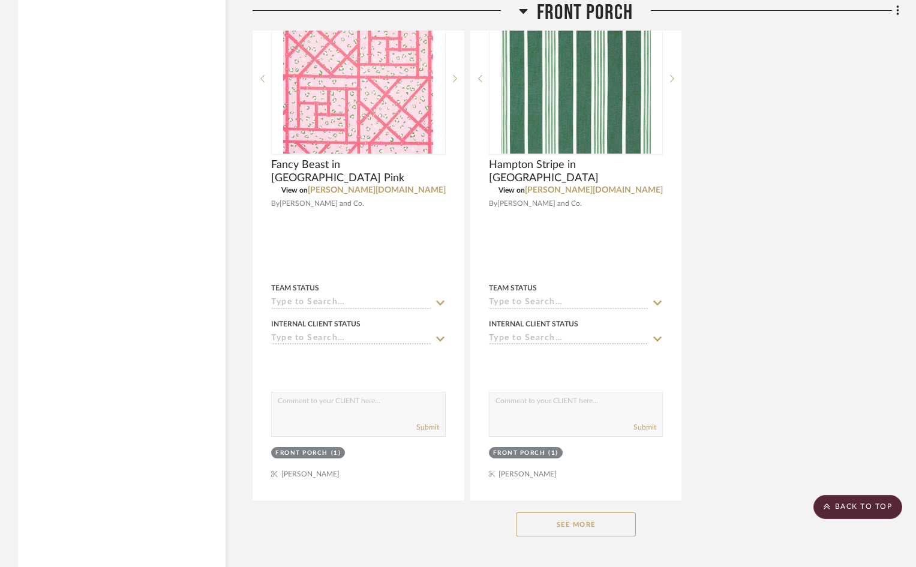
click at [562, 513] on button "See More" at bounding box center [576, 525] width 120 height 24
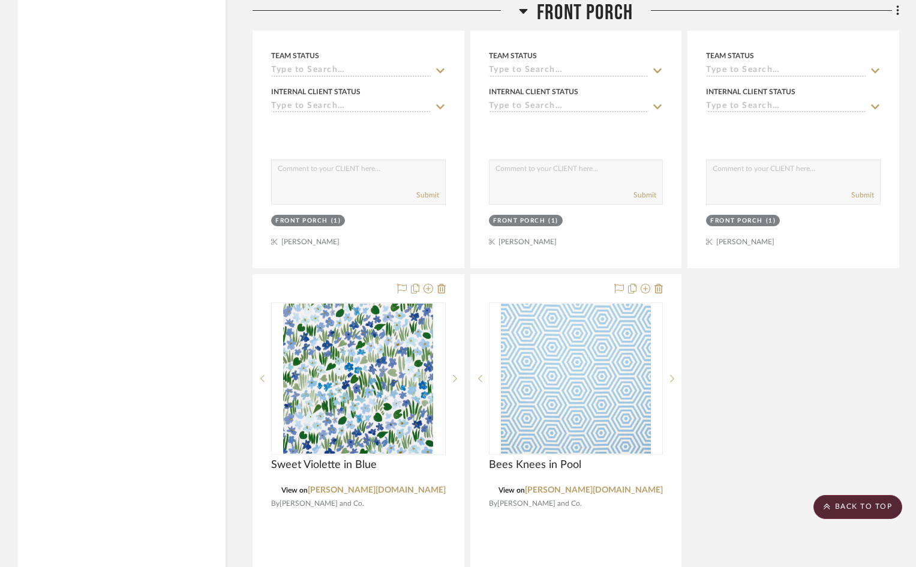
scroll to position [8311, 0]
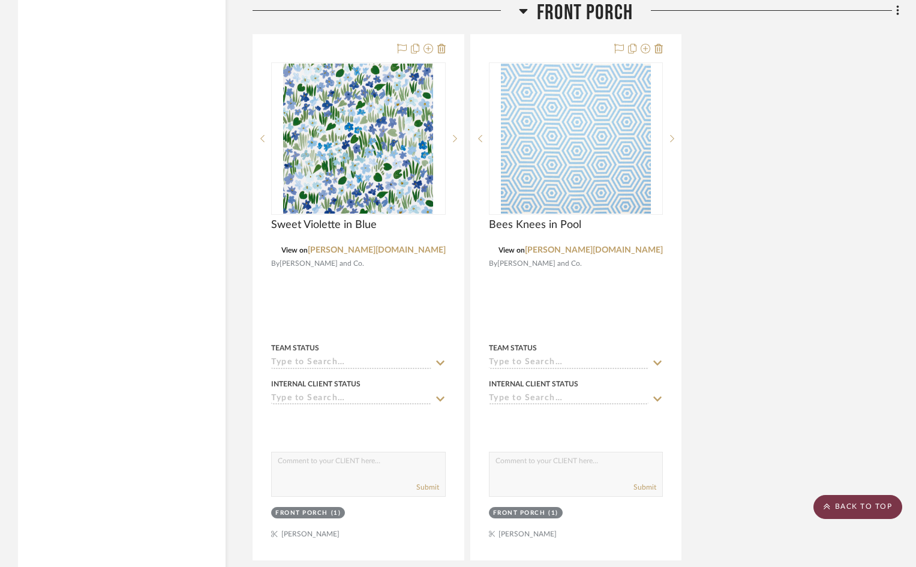
click at [844, 507] on scroll-to-top-button "BACK TO TOP" at bounding box center [858, 507] width 89 height 24
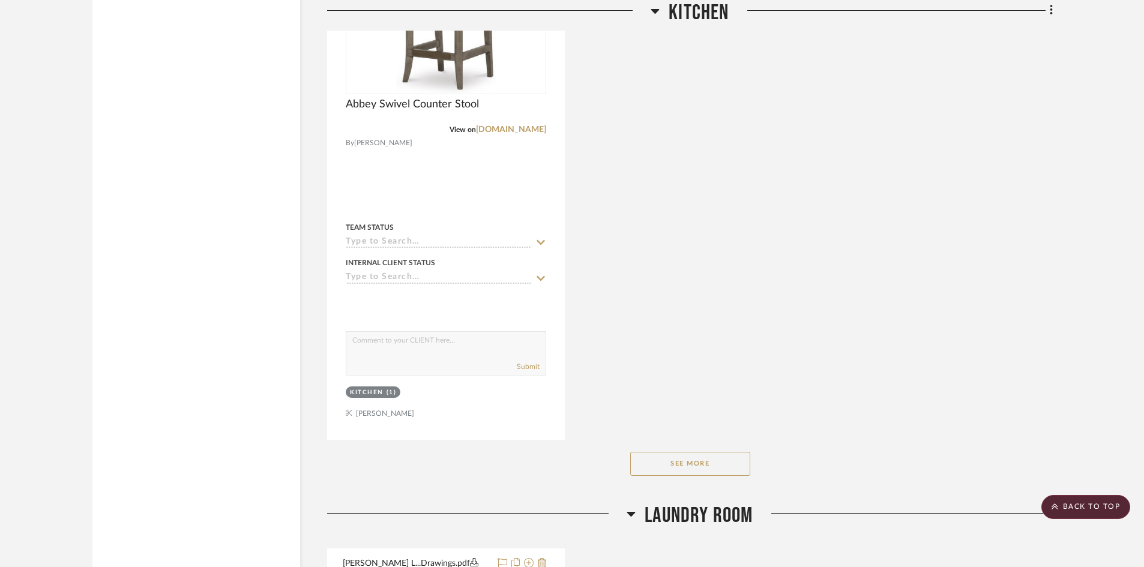
scroll to position [2281, 0]
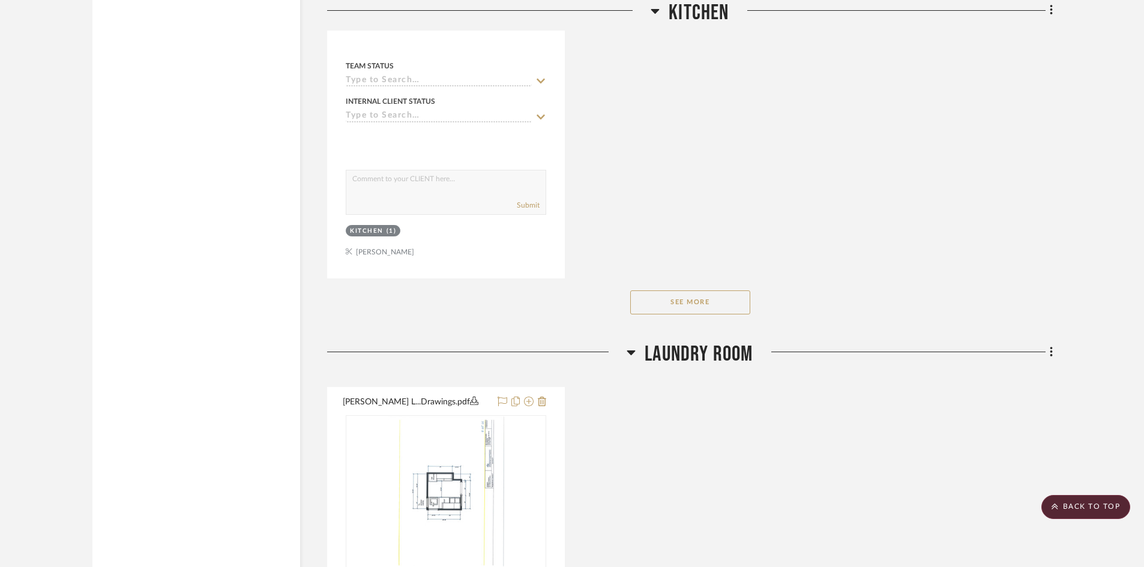
click at [667, 290] on button "See More" at bounding box center [690, 302] width 120 height 24
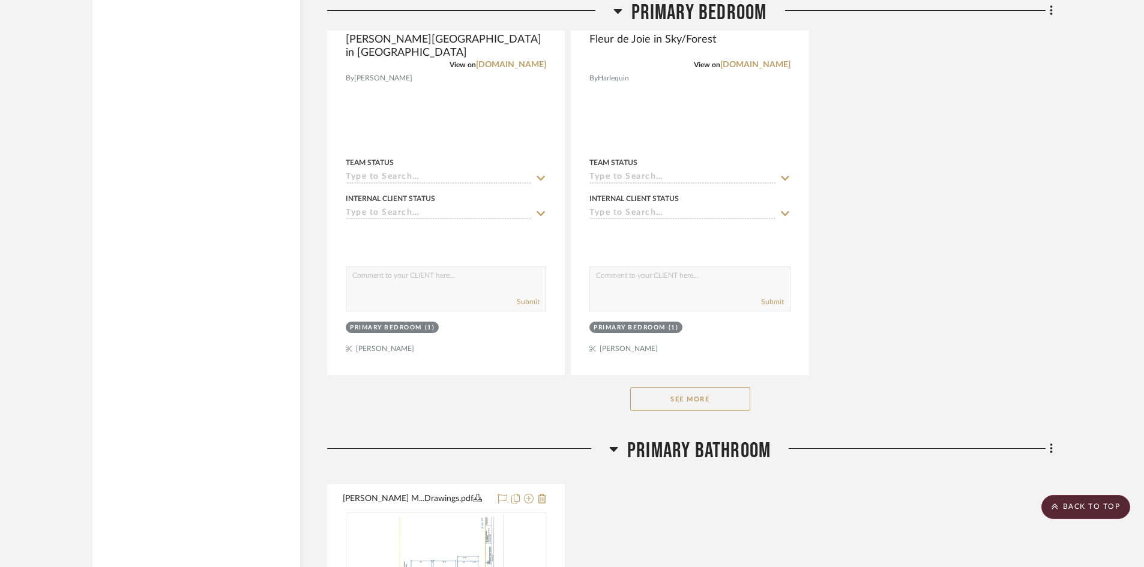
scroll to position [5221, 0]
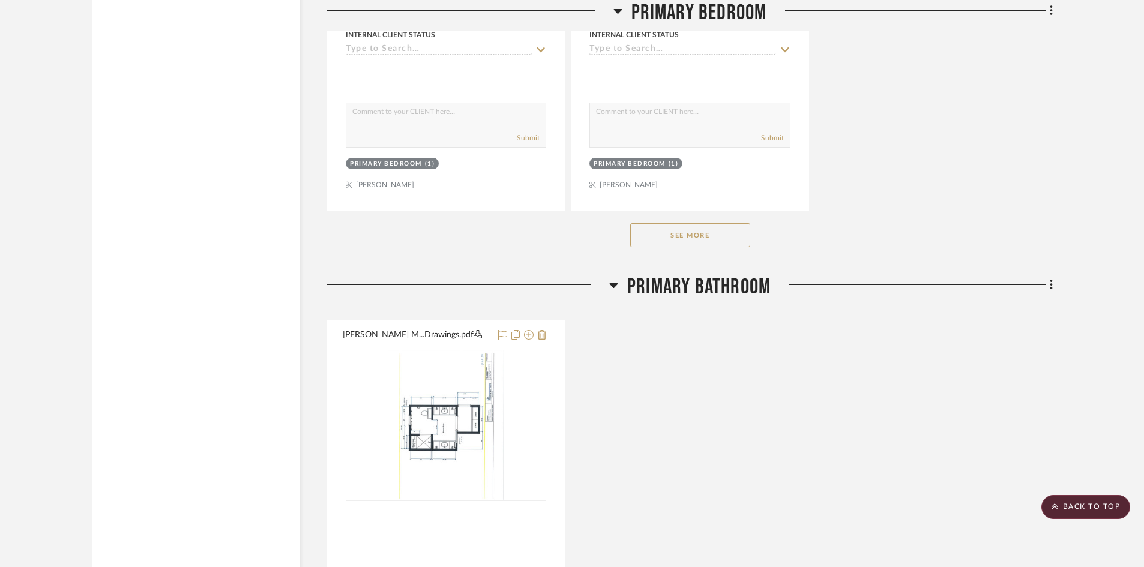
click at [679, 223] on button "See More" at bounding box center [690, 235] width 120 height 24
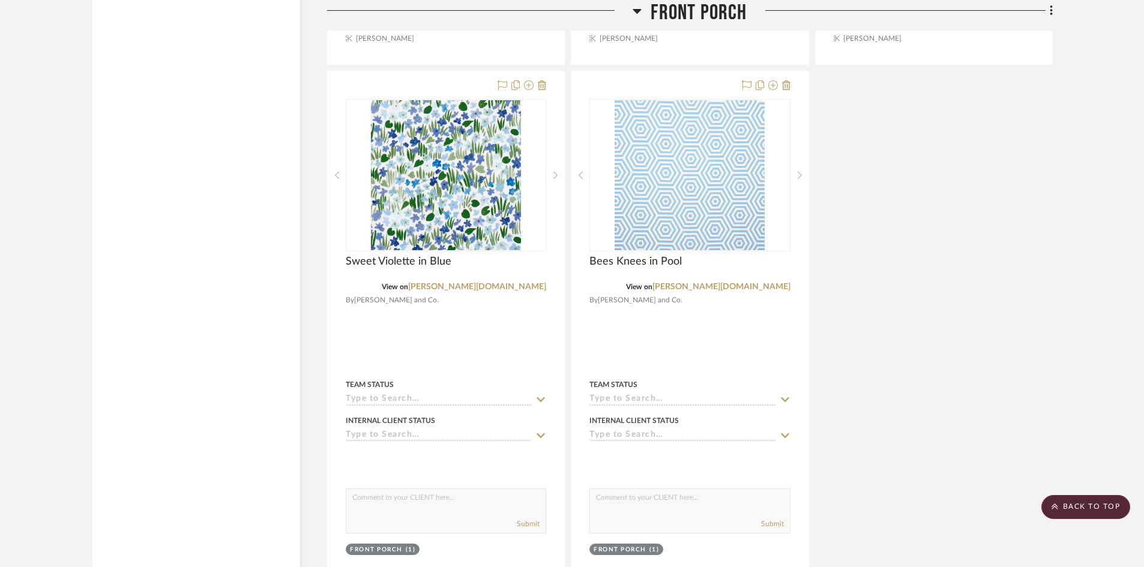
scroll to position [9843, 0]
click at [924, 506] on scroll-to-top-button "BACK TO TOP" at bounding box center [1085, 507] width 89 height 24
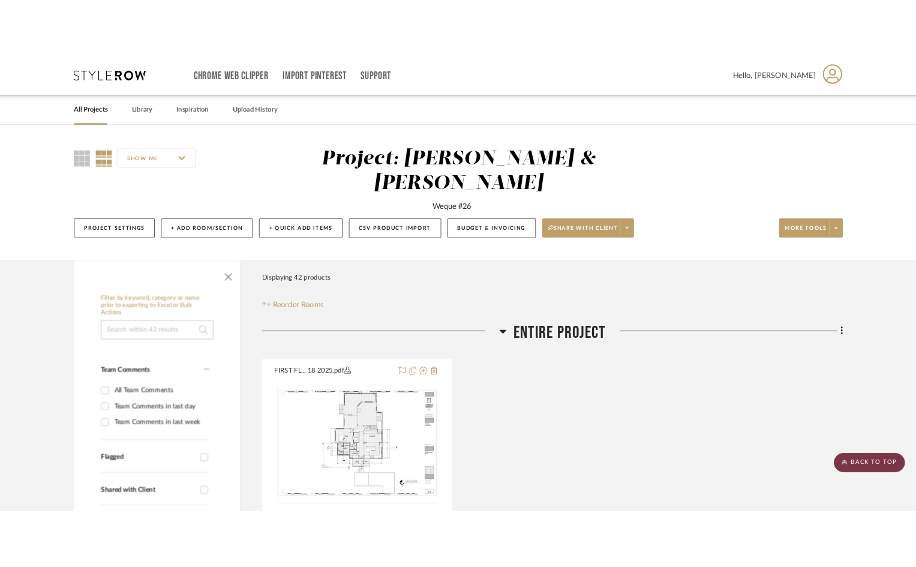
scroll to position [0, 0]
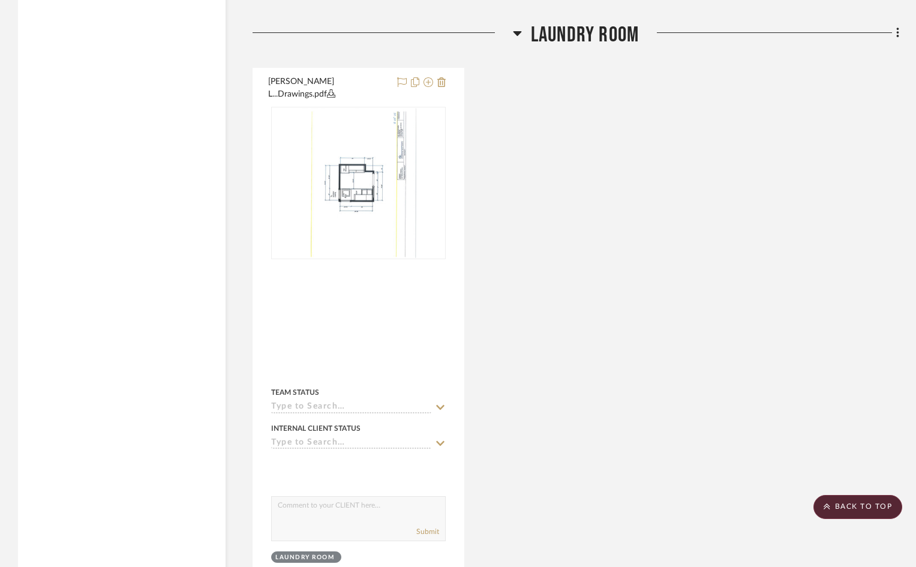
scroll to position [2401, 0]
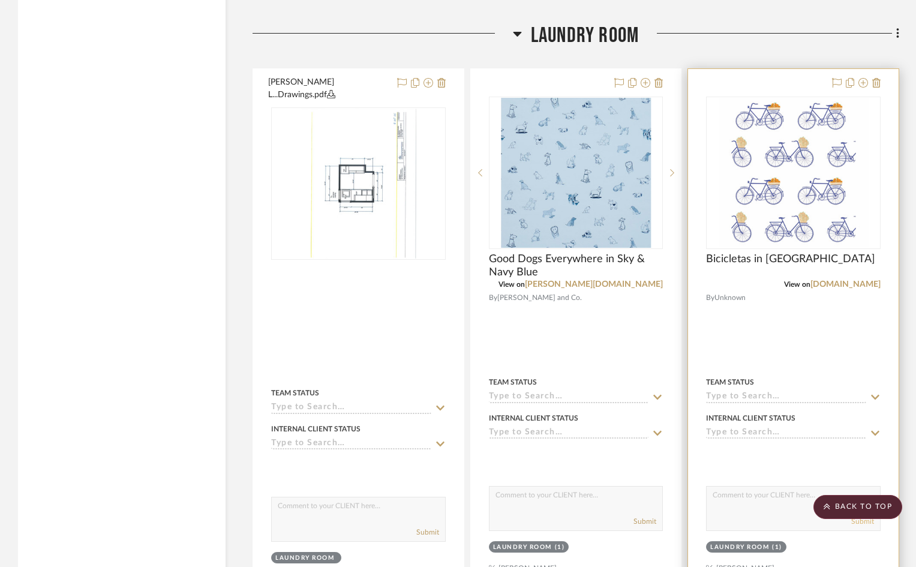
scroll to position [2532, 0]
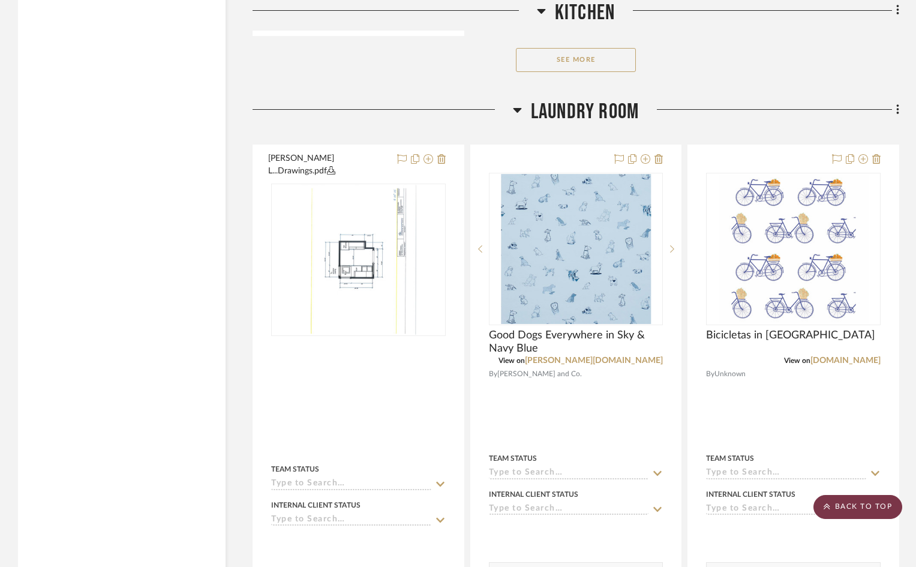
click at [870, 509] on scroll-to-top-button "BACK TO TOP" at bounding box center [858, 507] width 89 height 24
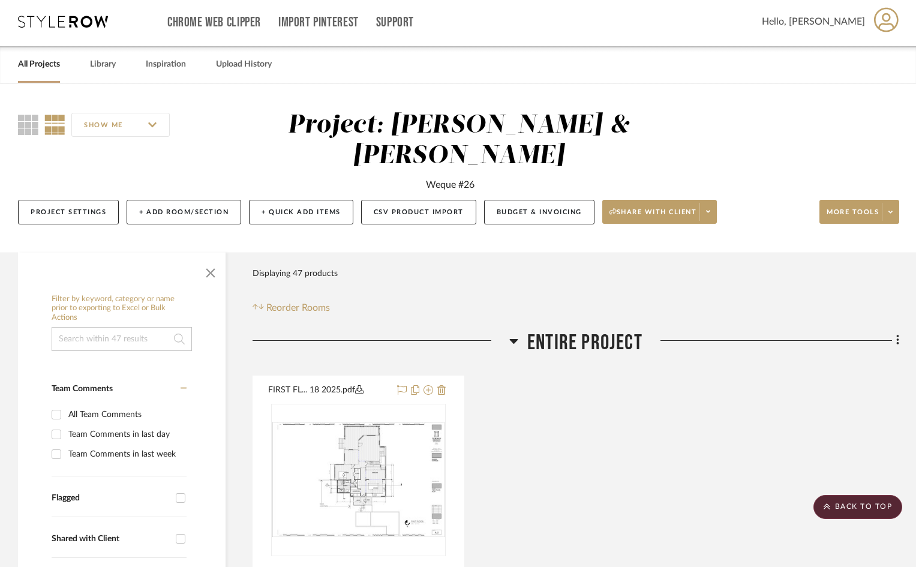
scroll to position [0, 0]
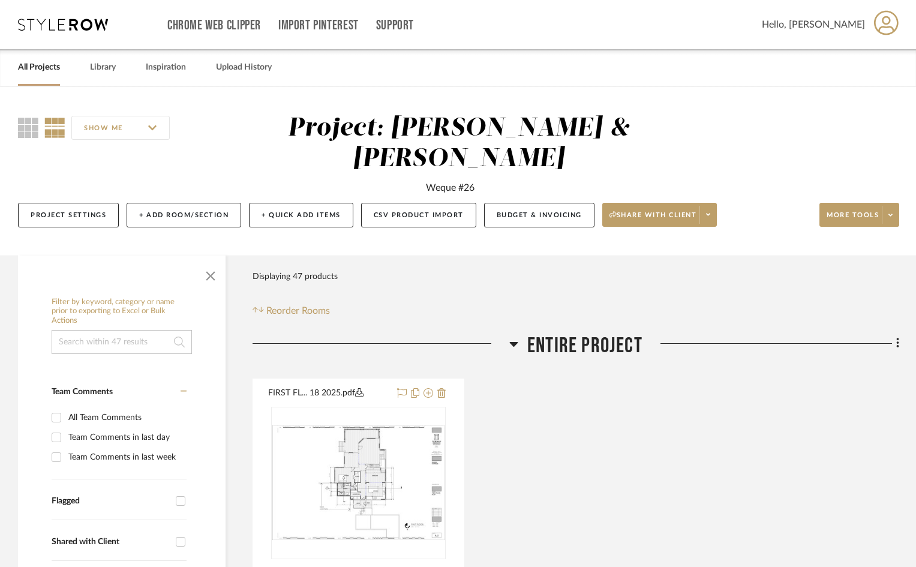
click at [879, 22] on icon at bounding box center [886, 22] width 25 height 25
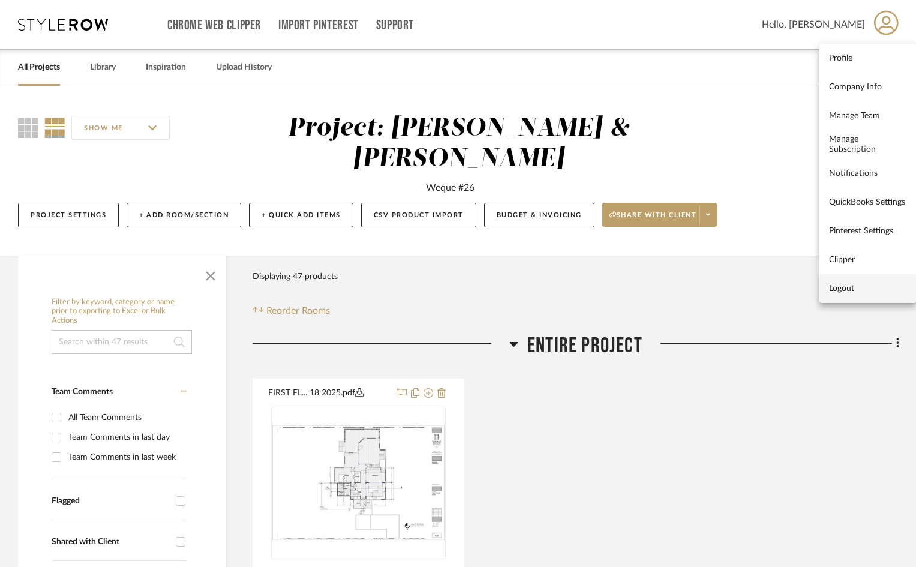
click at [841, 287] on span "Logout" at bounding box center [867, 288] width 77 height 10
